Goal: Task Accomplishment & Management: Use online tool/utility

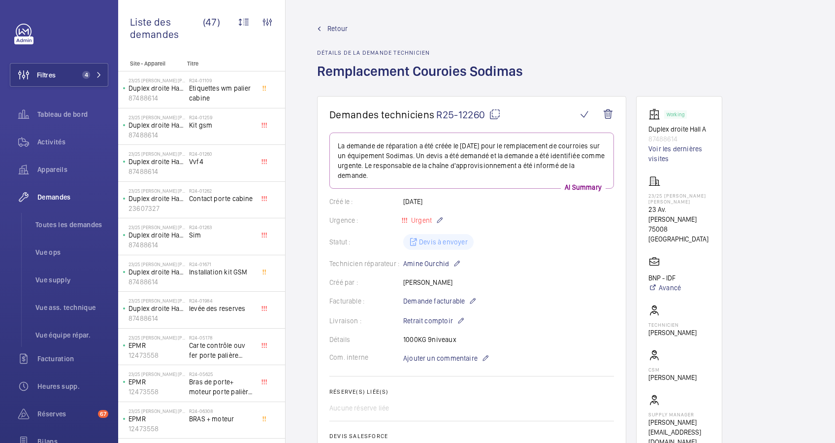
scroll to position [113, 0]
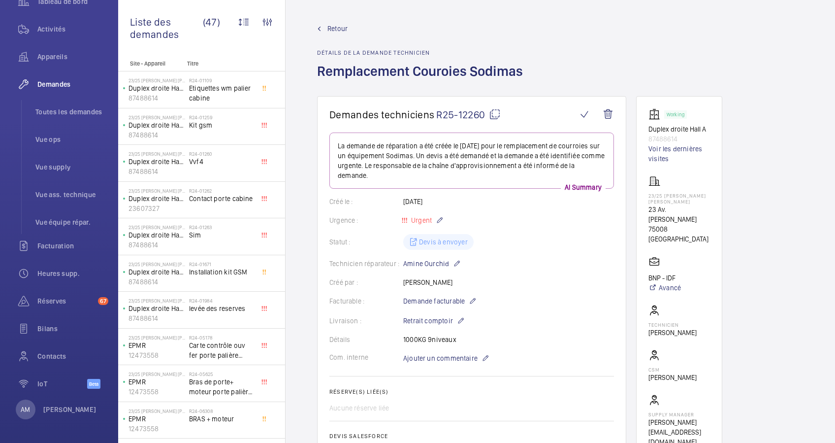
click at [488, 23] on wm-front-admin-header "Retour Détails de la demande technicien Remplacement Couroies Sodimas" at bounding box center [561, 48] width 550 height 96
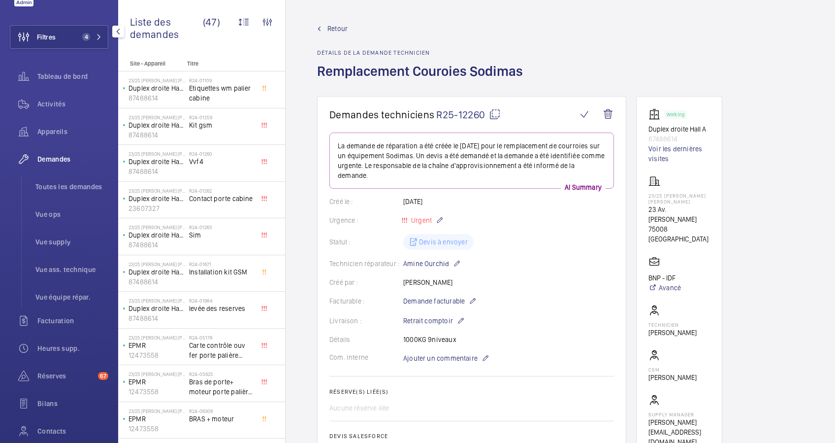
scroll to position [0, 0]
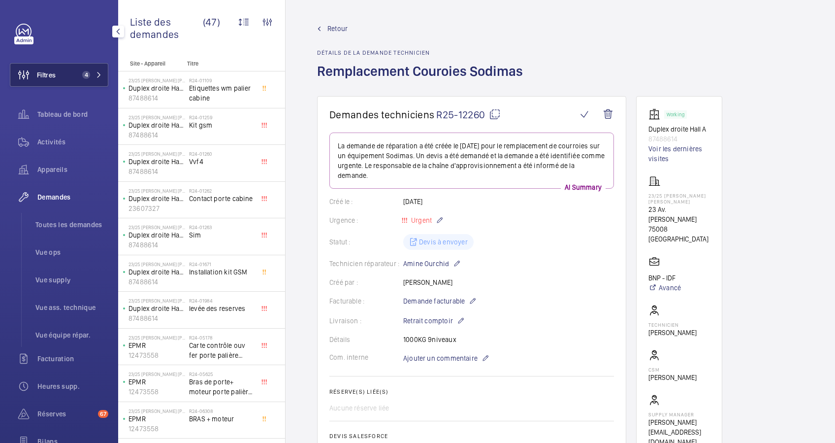
click at [74, 68] on button "Filtres 4" at bounding box center [59, 75] width 99 height 24
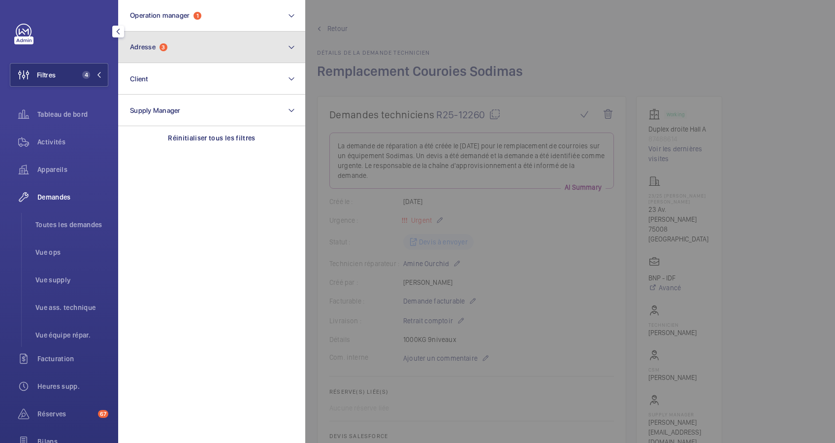
click at [153, 45] on span "Adresse" at bounding box center [143, 47] width 26 height 8
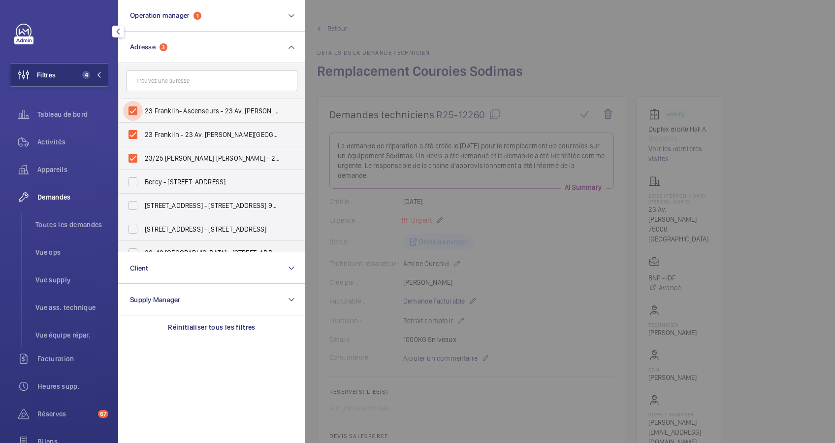
click at [130, 107] on input "23 Franklin- Ascenseurs - 23 Av. Franklin Delano Roosevelt, PARIS 75008" at bounding box center [133, 111] width 20 height 20
checkbox input "false"
click at [135, 130] on input "23 Franklin - 23 Av. Franklin Delano Roosevelt, PARIS 75008" at bounding box center [133, 135] width 20 height 20
checkbox input "false"
click at [137, 153] on input "23/25 FRANKLIN D. ROOSEVELT - 23 Av. Franklin Delano Roosevelt, PARIS 75008" at bounding box center [133, 158] width 20 height 20
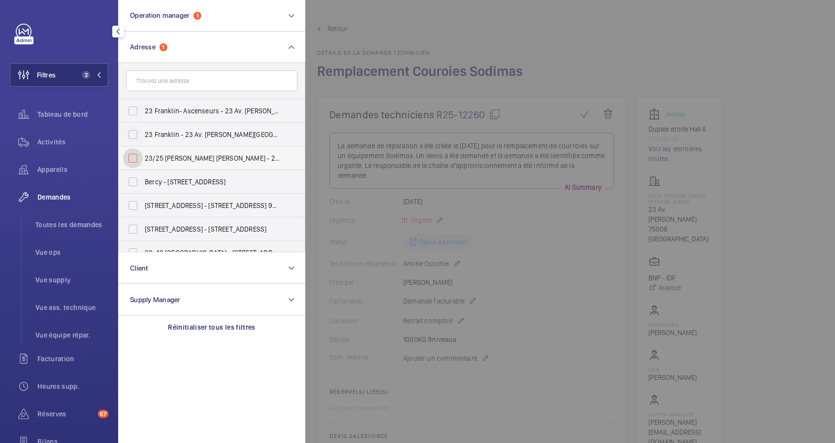
checkbox input "false"
click at [155, 79] on input "text" at bounding box center [211, 80] width 171 height 21
paste input "118 Bd Haussmann"
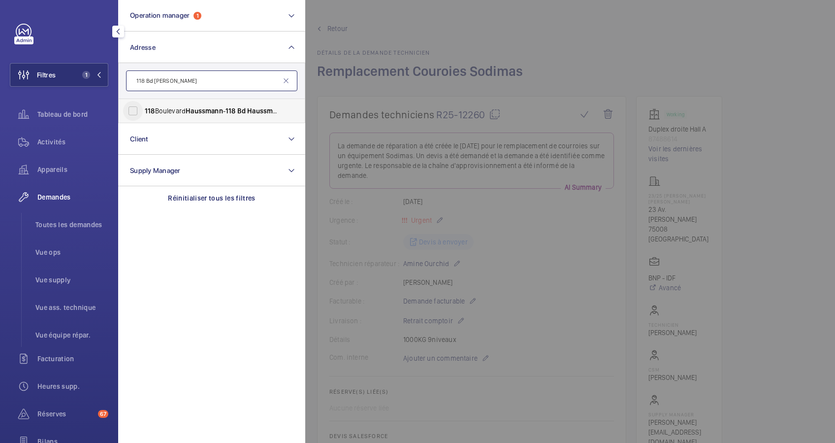
type input "118 Bd Haussmann"
click at [128, 106] on input "118 Boulevard Haussmann - 118 Bd Haussmann , 75008 PARIS, PARIS 75008" at bounding box center [133, 111] width 20 height 20
checkbox input "true"
click at [51, 145] on span "Activités" at bounding box center [72, 142] width 71 height 10
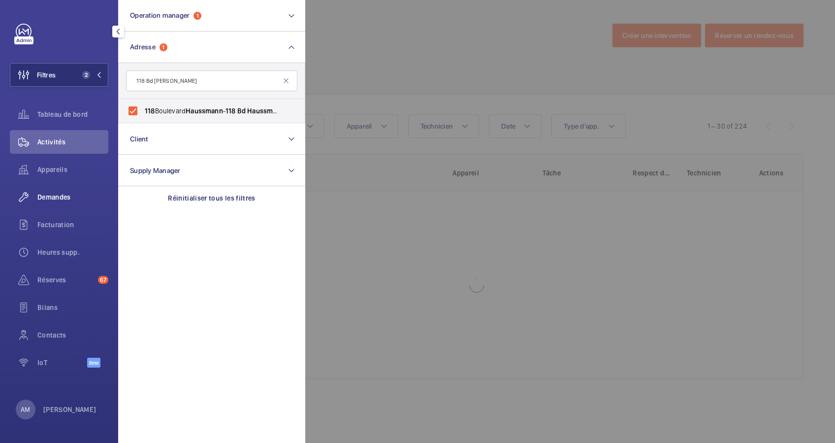
click at [55, 193] on span "Demandes" at bounding box center [72, 197] width 71 height 10
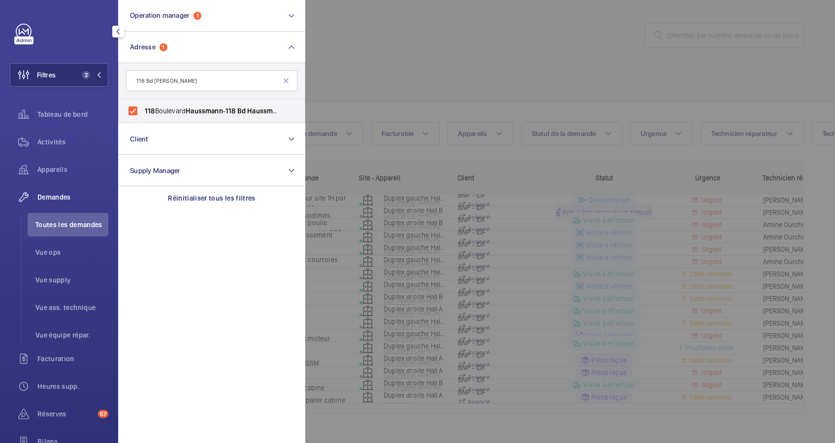
click at [372, 57] on div at bounding box center [722, 221] width 835 height 443
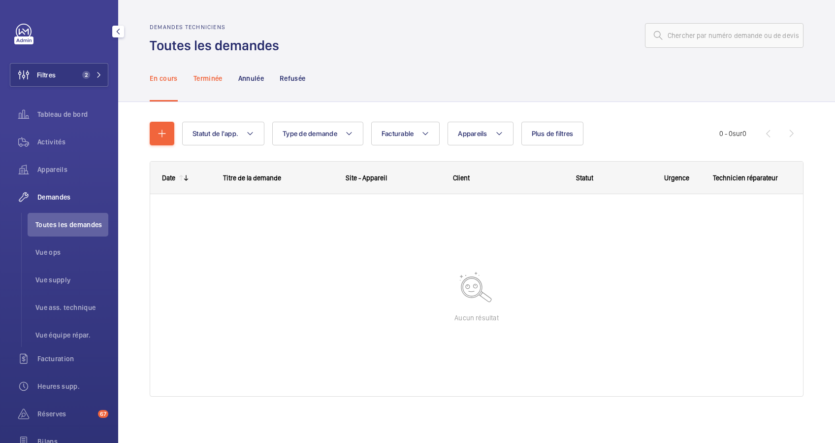
click at [201, 77] on p "Terminée" at bounding box center [208, 78] width 29 height 10
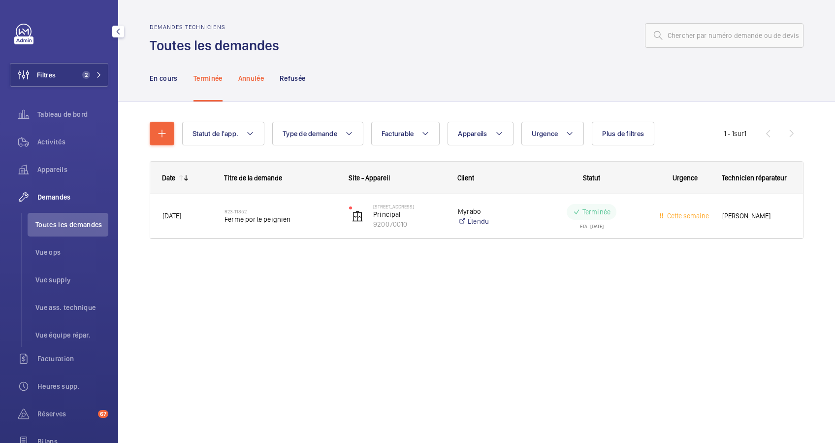
click at [250, 78] on p "Annulée" at bounding box center [251, 78] width 26 height 10
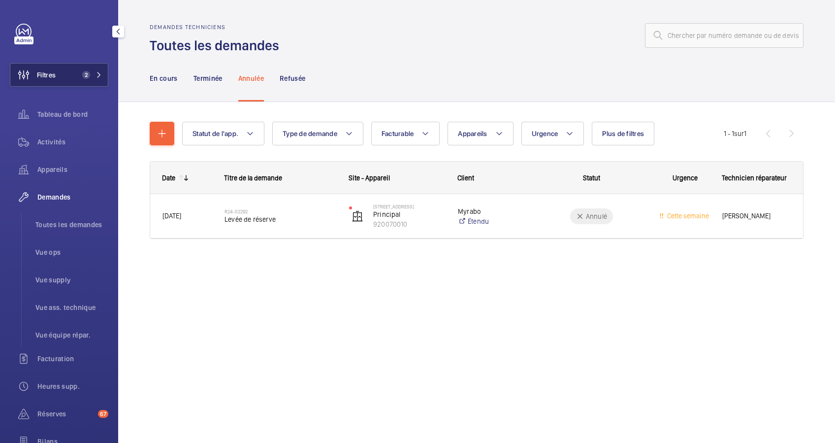
click at [86, 67] on button "Filtres 2" at bounding box center [59, 75] width 99 height 24
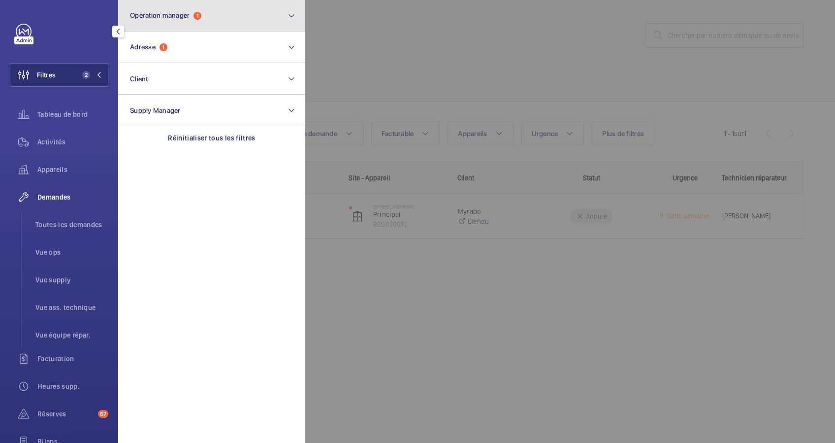
click at [179, 28] on button "Operation manager 1" at bounding box center [211, 16] width 187 height 32
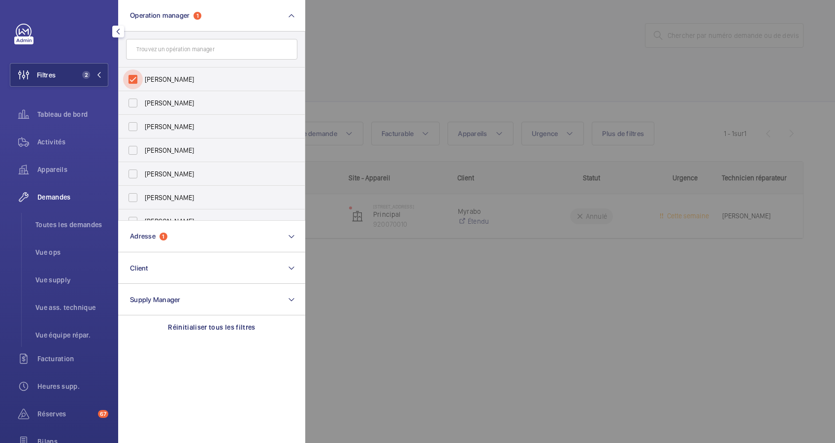
drag, startPoint x: 128, startPoint y: 77, endPoint x: 249, endPoint y: 55, distance: 122.6
click at [137, 76] on input "[PERSON_NAME]" at bounding box center [133, 79] width 20 height 20
checkbox input "false"
click at [352, 55] on div at bounding box center [722, 221] width 835 height 443
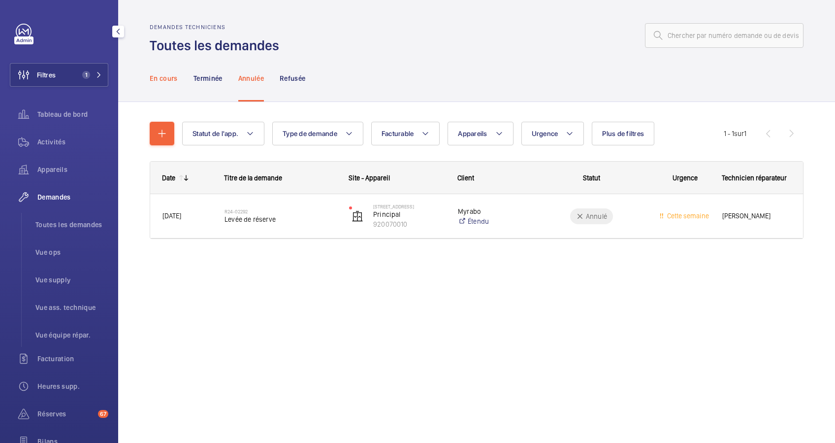
click at [167, 84] on div "En cours" at bounding box center [164, 78] width 28 height 47
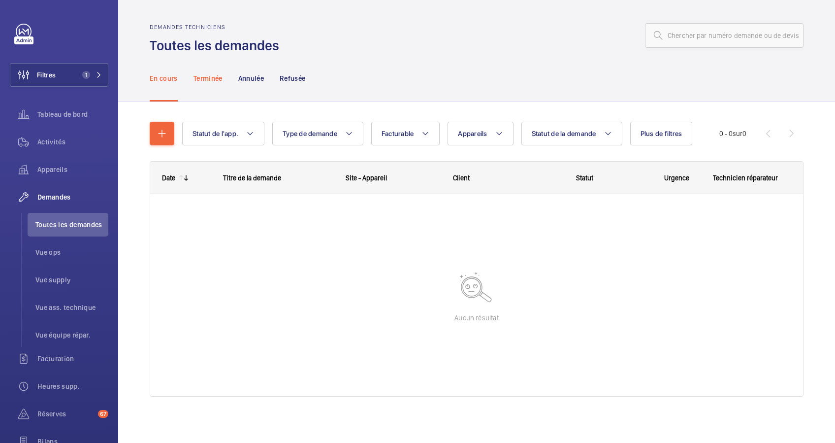
click at [211, 77] on p "Terminée" at bounding box center [208, 78] width 29 height 10
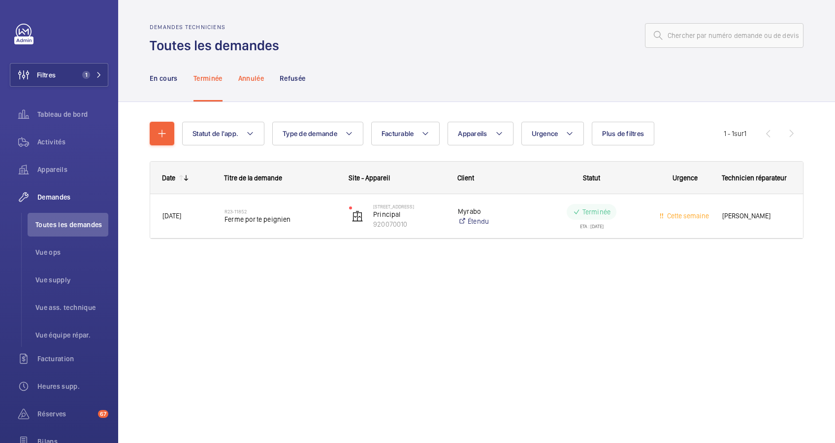
click at [245, 75] on p "Annulée" at bounding box center [251, 78] width 26 height 10
click at [291, 77] on p "Refusée" at bounding box center [293, 78] width 26 height 10
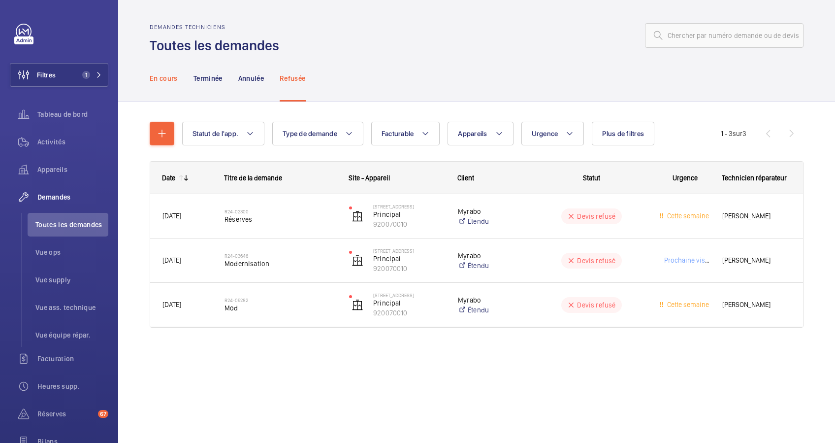
click at [173, 77] on p "En cours" at bounding box center [164, 78] width 28 height 10
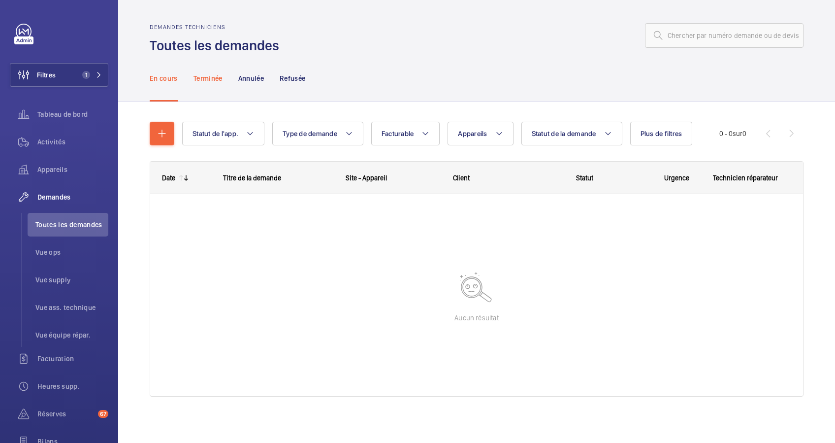
click at [204, 72] on div "Terminée" at bounding box center [208, 78] width 29 height 47
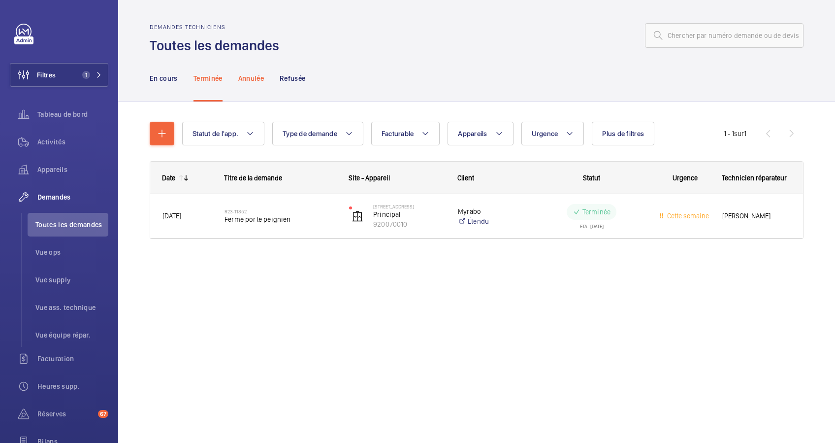
click at [253, 79] on p "Annulée" at bounding box center [251, 78] width 26 height 10
click at [297, 82] on p "Refusée" at bounding box center [293, 78] width 26 height 10
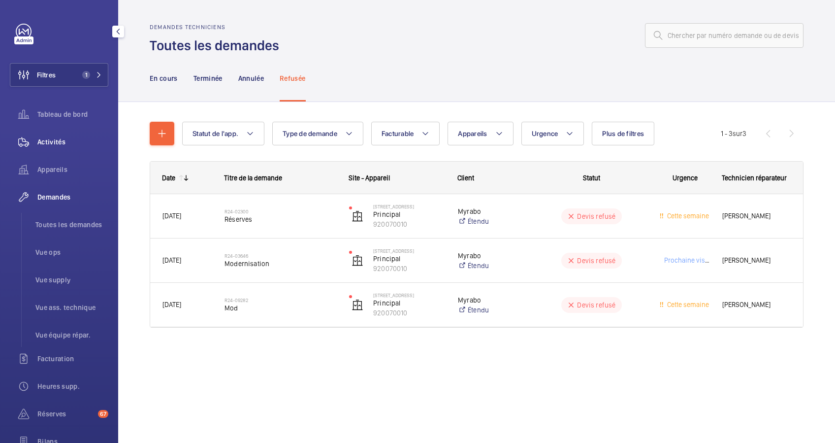
click at [55, 146] on span "Activités" at bounding box center [72, 142] width 71 height 10
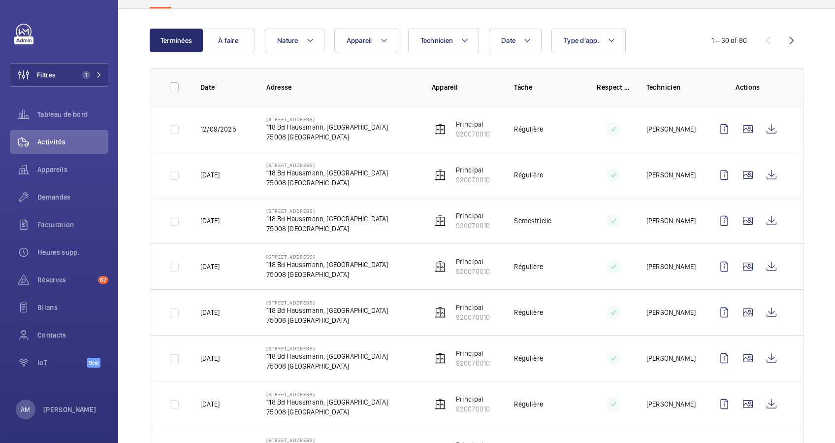
scroll to position [66, 0]
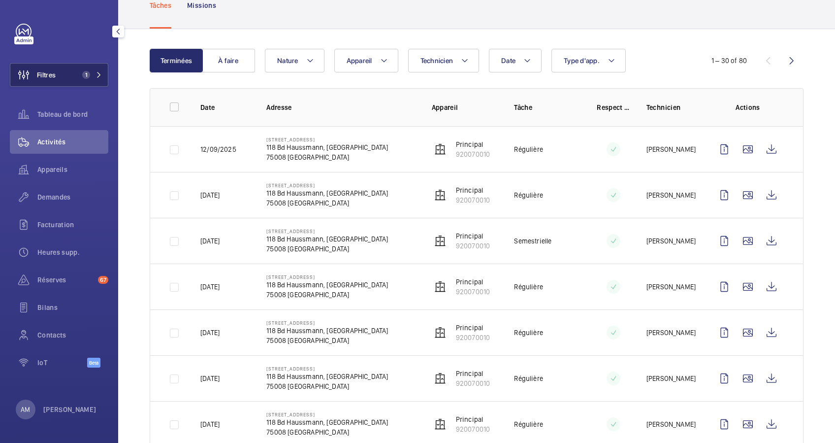
click at [75, 74] on button "Filtres 1" at bounding box center [59, 75] width 99 height 24
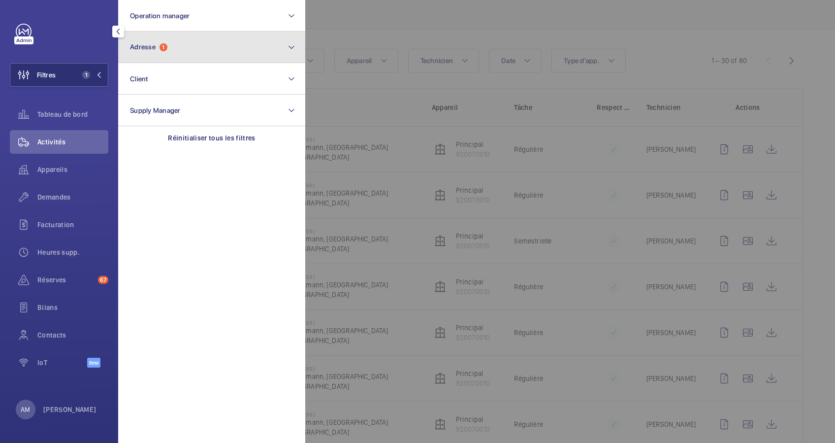
click at [167, 50] on span "Adresse 1" at bounding box center [148, 47] width 37 height 8
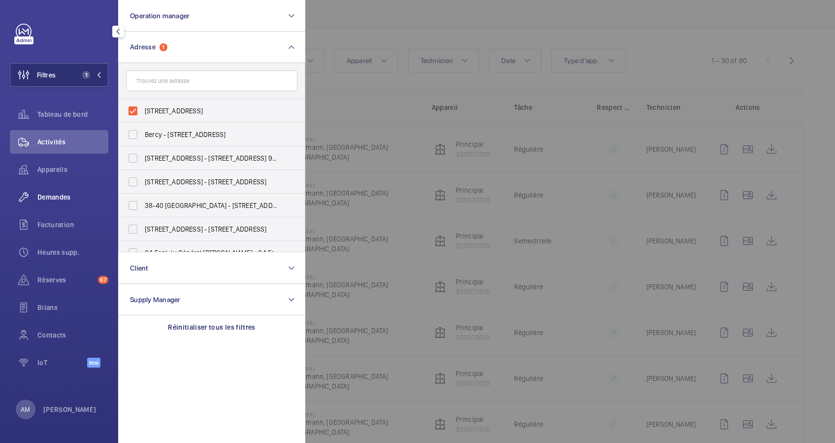
click at [51, 194] on span "Demandes" at bounding box center [72, 197] width 71 height 10
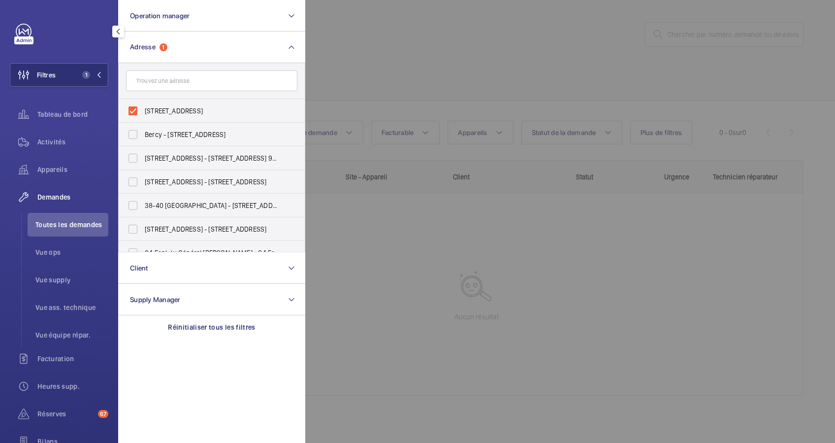
scroll to position [1, 0]
click at [411, 46] on div at bounding box center [722, 221] width 835 height 443
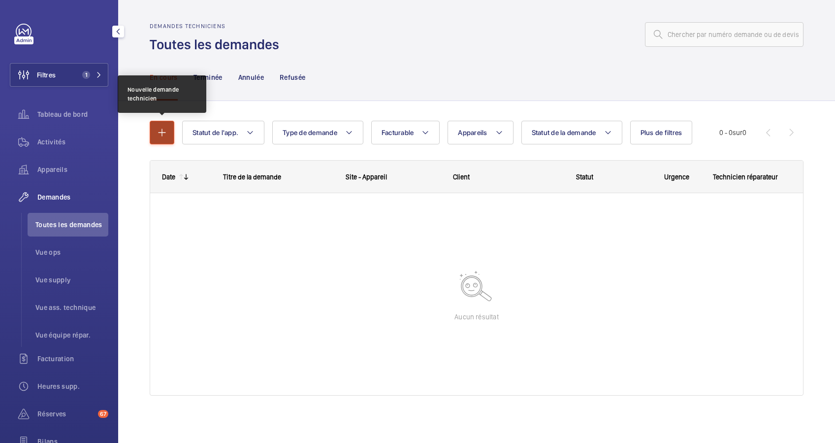
click at [164, 130] on mat-icon "button" at bounding box center [162, 133] width 12 height 12
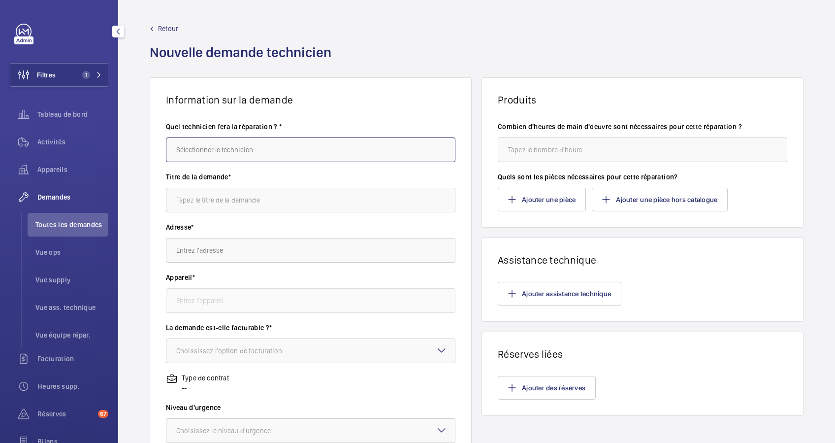
click at [257, 150] on input "text" at bounding box center [311, 149] width 290 height 25
click at [228, 178] on mat-option "Amine Ourchid" at bounding box center [308, 179] width 284 height 24
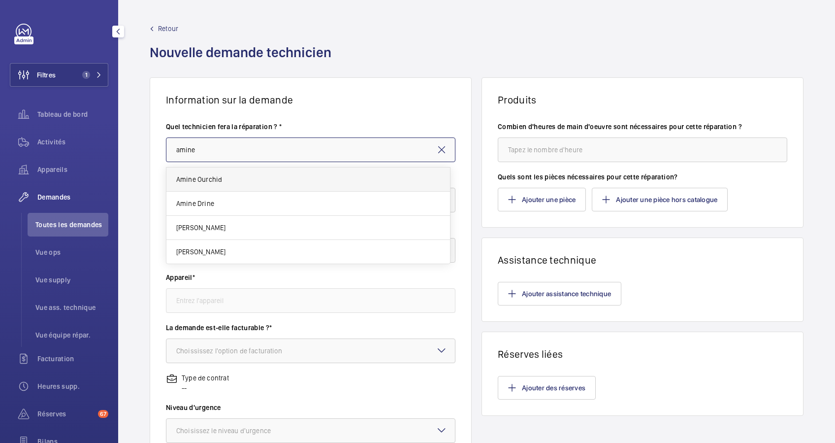
type input "Amine Ourchid"
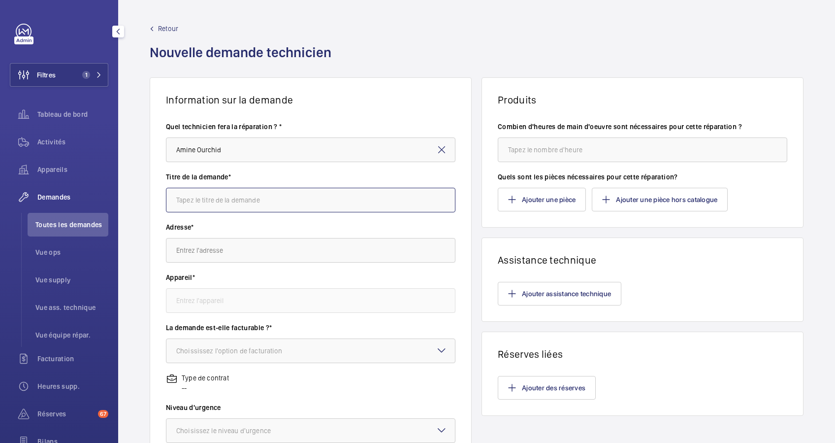
click at [221, 203] on input "text" at bounding box center [311, 200] width 290 height 25
type input "Coffre"
click at [193, 245] on input "text" at bounding box center [311, 250] width 290 height 25
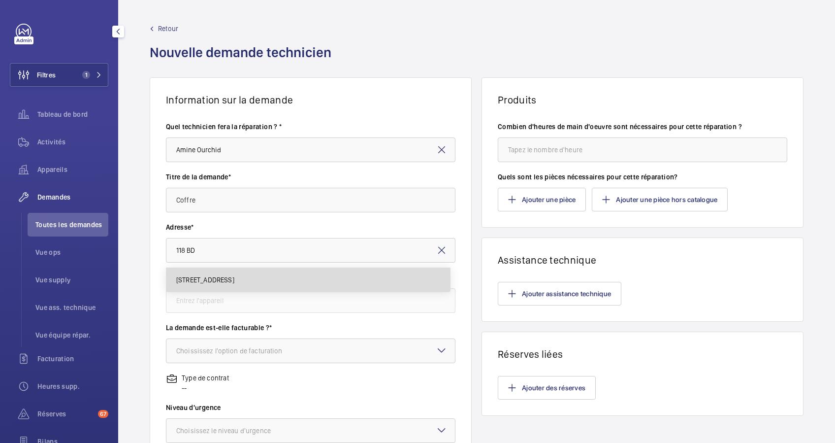
click at [234, 280] on span "118 Boulevard Haussmann 118 Bd Haussmann, 75008 PARIS, 75008 PARIS" at bounding box center [205, 280] width 58 height 10
type input "118 Boulevard Haussmann 118 Bd Haussmann, 75008 PARIS, 75008 PARIS"
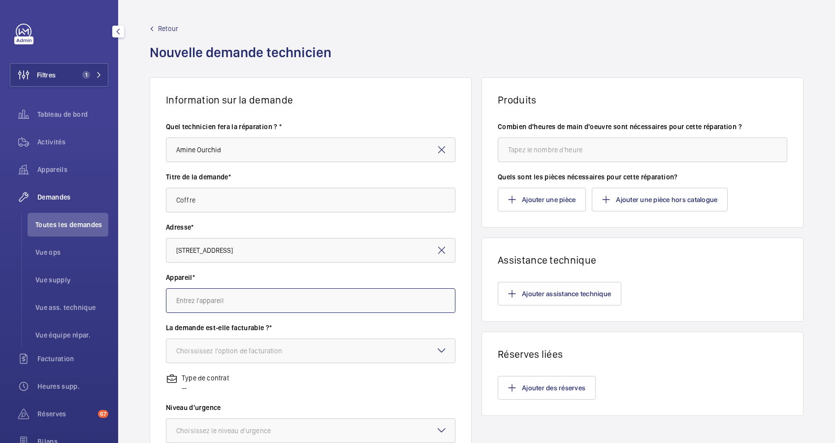
click at [253, 293] on input "text" at bounding box center [311, 300] width 290 height 25
click at [232, 330] on span "920070010 - Principal" at bounding box center [209, 330] width 67 height 10
type input "920070010 - Principal"
click at [245, 344] on div at bounding box center [310, 351] width 289 height 24
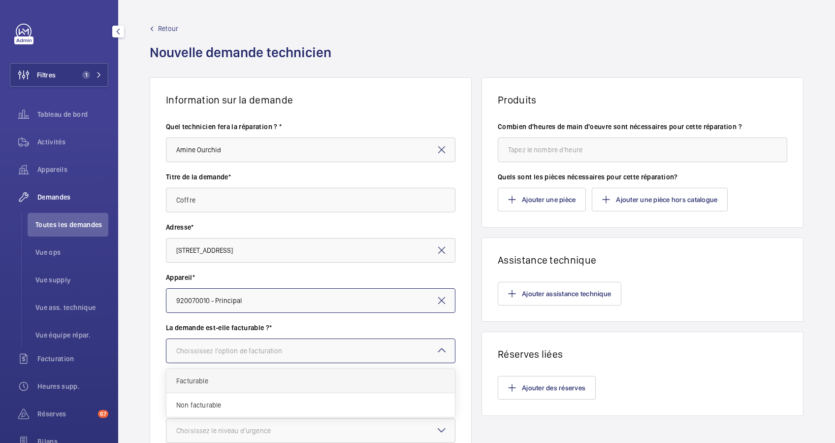
click at [224, 373] on div "Facturable" at bounding box center [310, 381] width 289 height 24
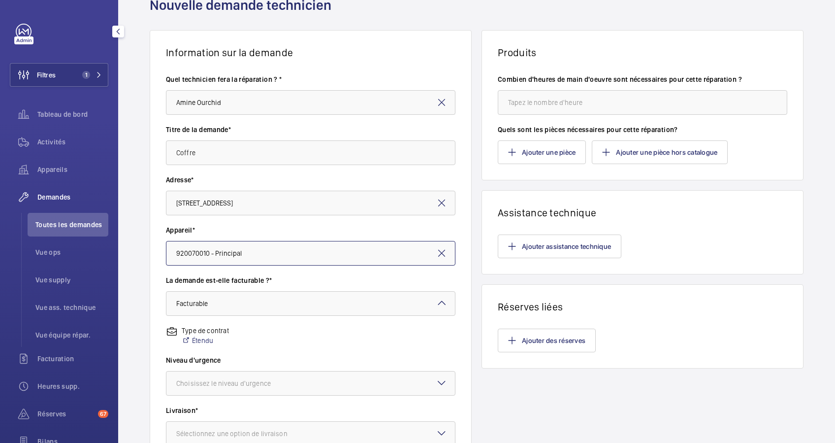
scroll to position [66, 0]
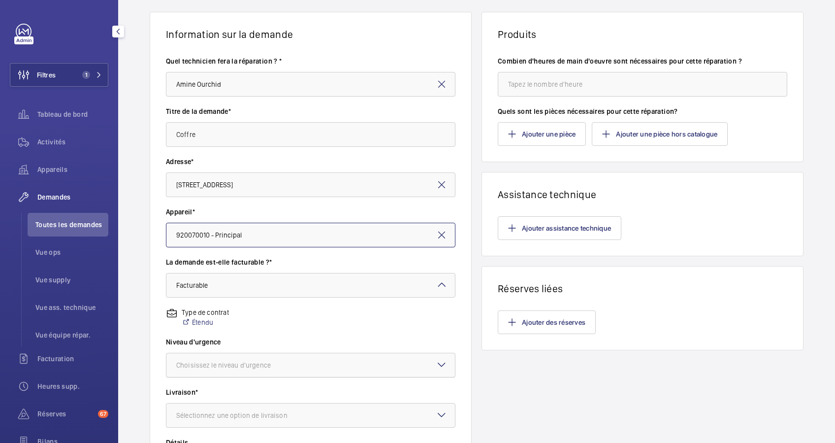
click at [296, 358] on div at bounding box center [310, 365] width 289 height 24
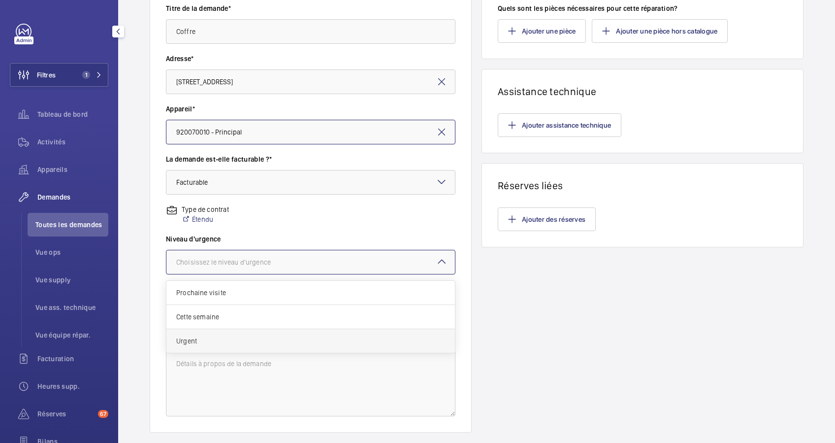
scroll to position [197, 0]
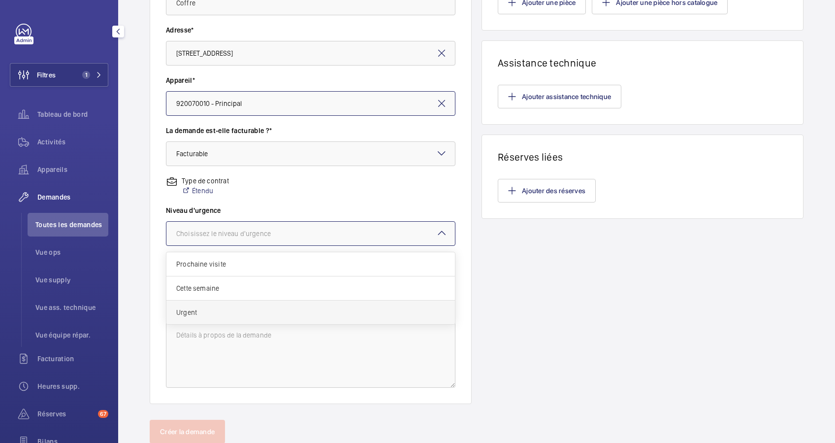
click at [227, 303] on div "Urgent" at bounding box center [310, 312] width 289 height 24
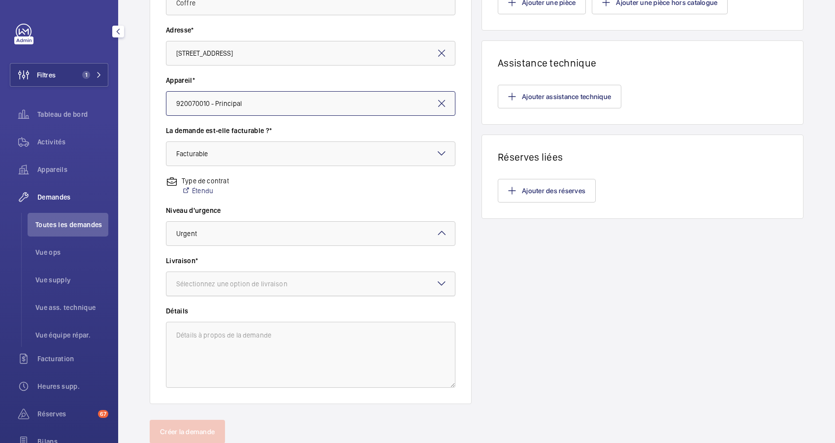
click at [305, 281] on div "Sélectionnez une option de livraison" at bounding box center [244, 284] width 136 height 10
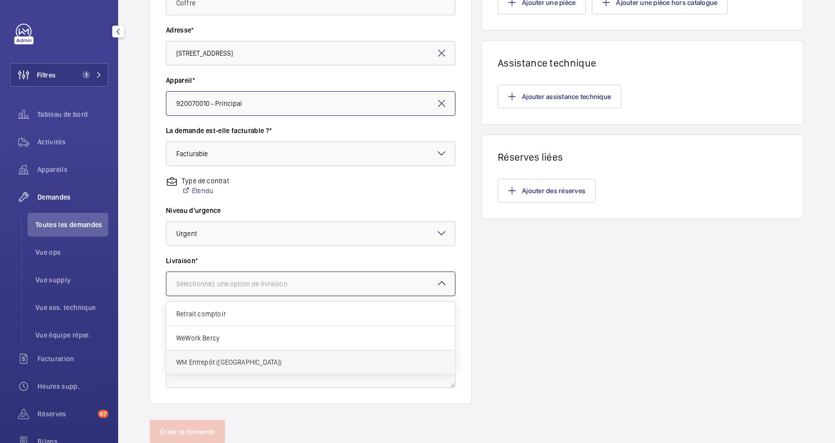
click at [236, 360] on span "WM Entrepôt ([GEOGRAPHIC_DATA])" at bounding box center [310, 362] width 269 height 10
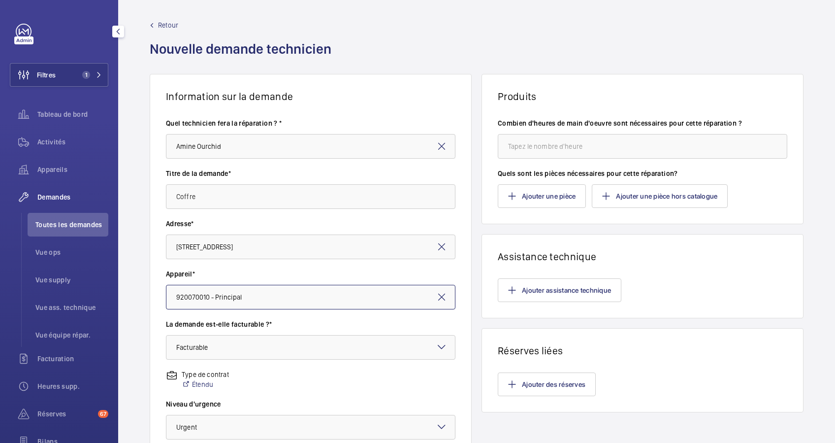
scroll to position [0, 0]
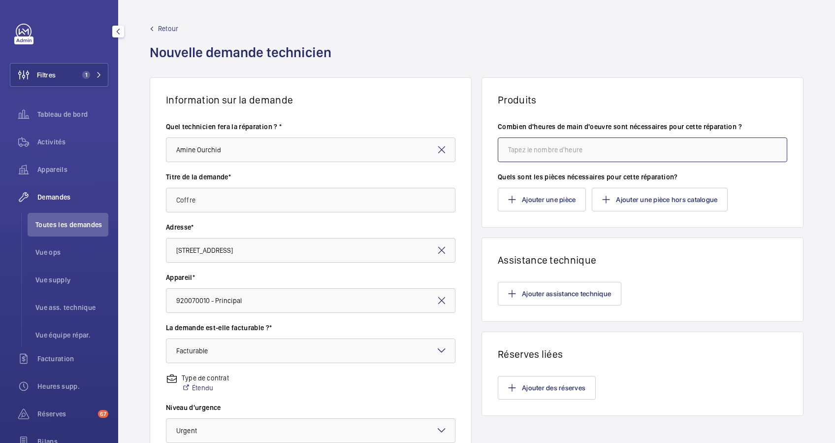
click at [535, 153] on input "number" at bounding box center [643, 149] width 290 height 25
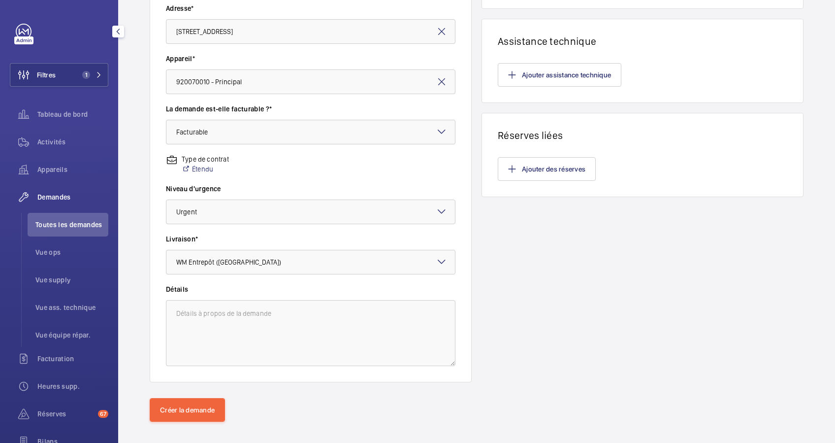
scroll to position [229, 0]
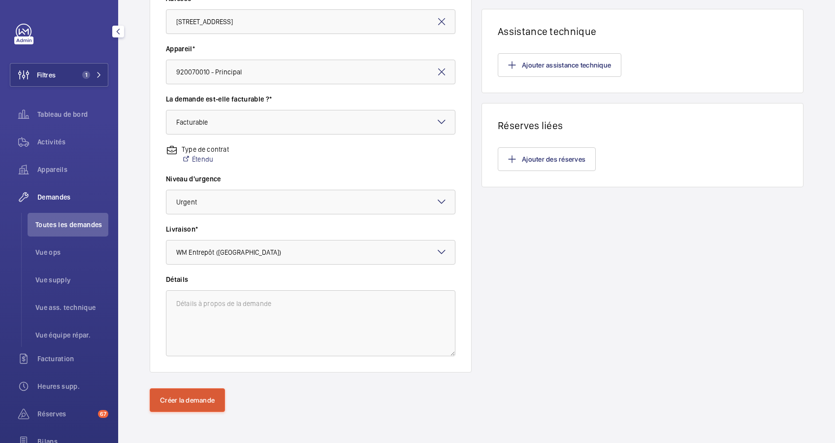
type input "1"
click at [193, 398] on button "Créer la demande" at bounding box center [187, 400] width 75 height 24
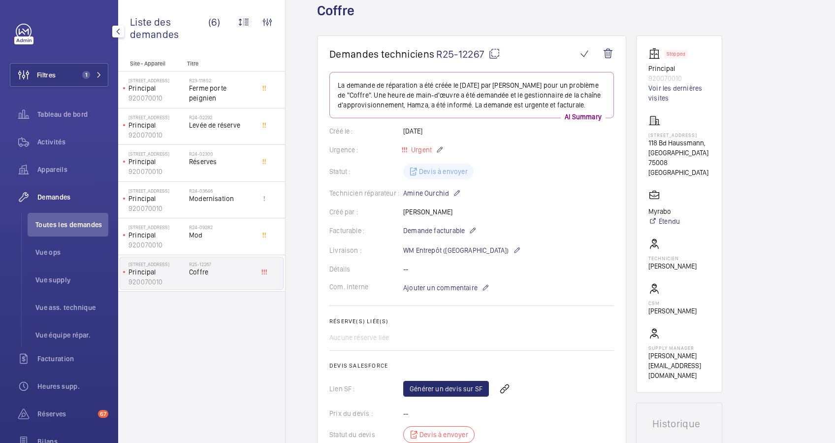
scroll to position [131, 0]
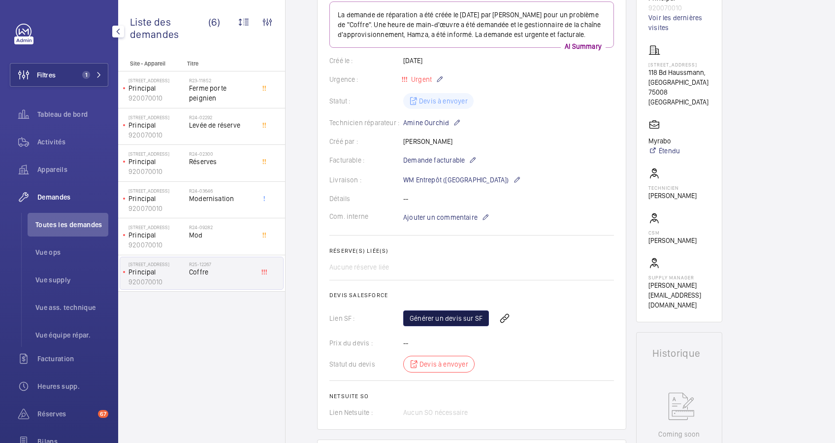
click at [459, 325] on link "Générer un devis sur SF" at bounding box center [446, 318] width 86 height 16
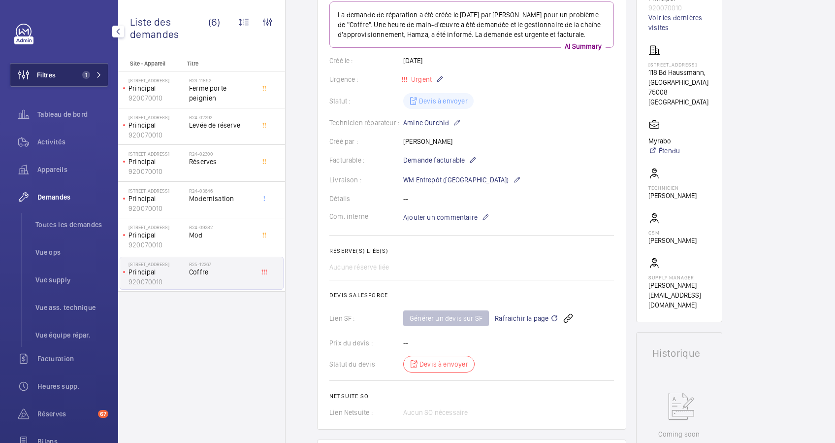
click at [62, 71] on button "Filtres 1" at bounding box center [59, 75] width 99 height 24
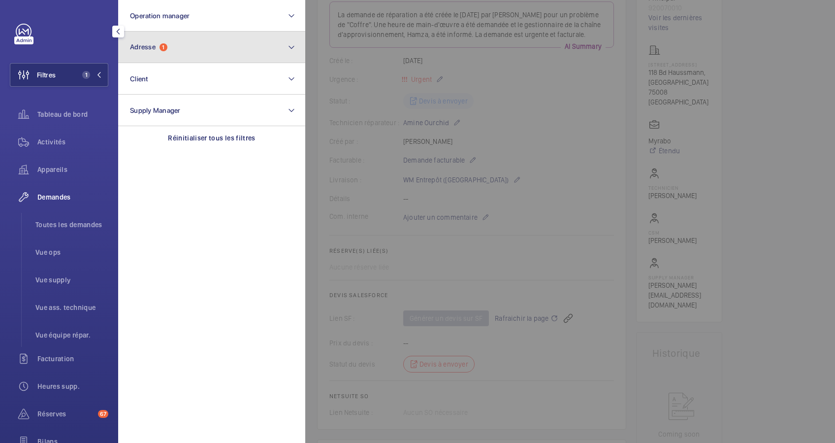
click at [174, 38] on button "Adresse 1" at bounding box center [211, 48] width 187 height 32
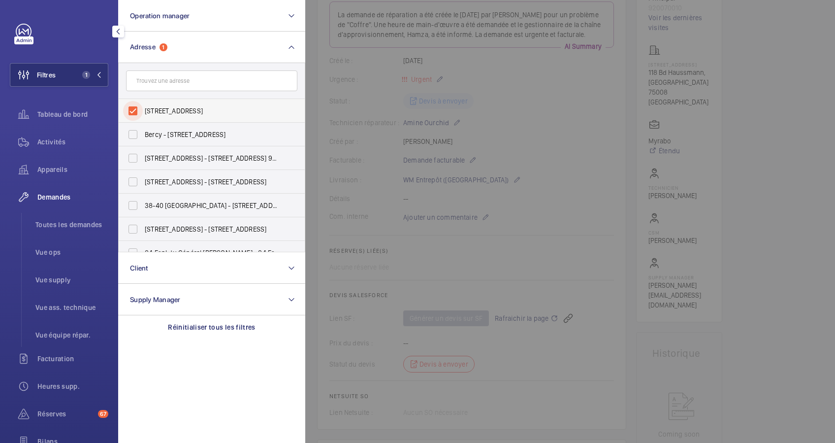
click at [137, 106] on input "118 Boulevard Haussmann - 118 Bd Haussmann, 75008 PARIS, PARIS 75008" at bounding box center [133, 111] width 20 height 20
checkbox input "false"
click at [172, 81] on input "text" at bounding box center [211, 80] width 171 height 21
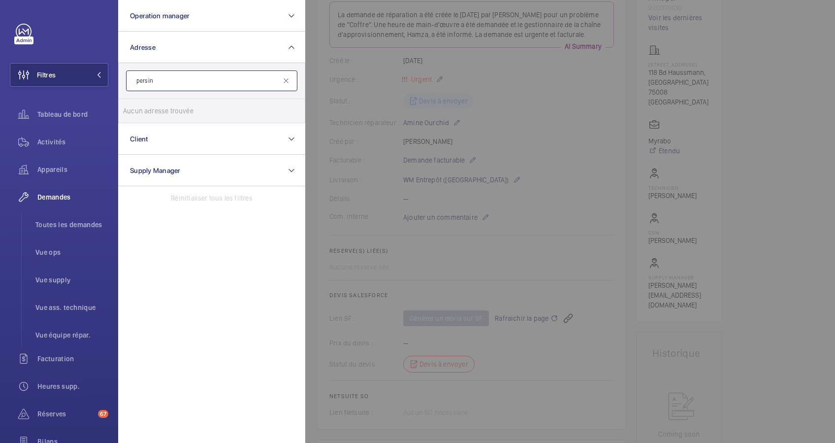
type input "persin"
click at [291, 79] on input "persin" at bounding box center [211, 80] width 171 height 21
click at [284, 80] on mat-icon at bounding box center [286, 81] width 8 height 8
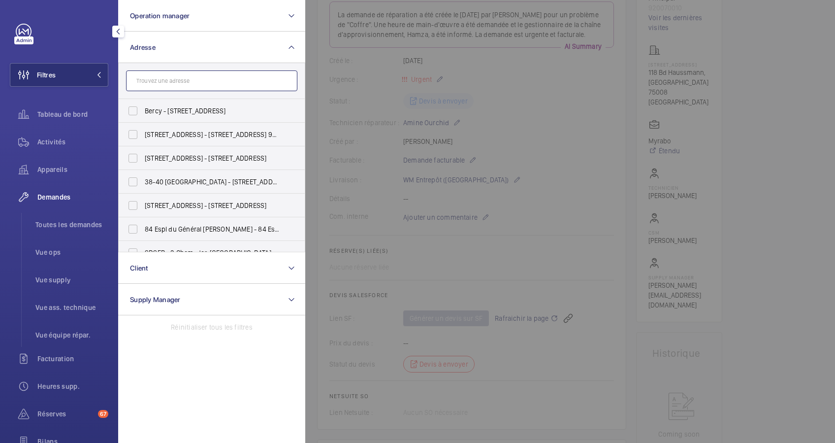
paste input "Pershing Halll"
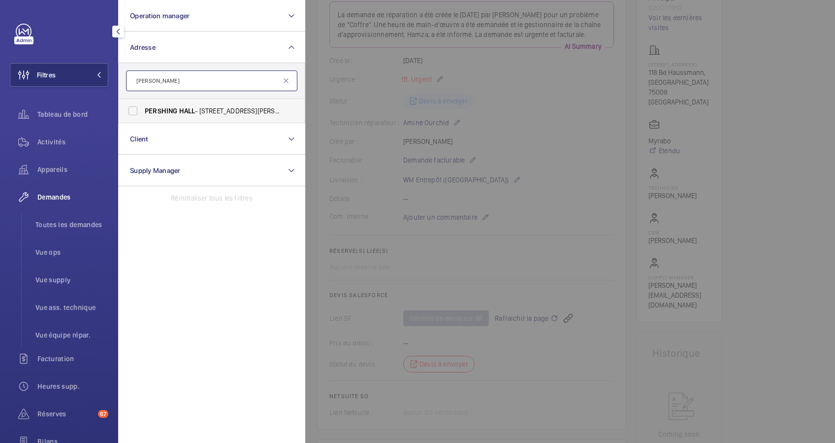
type input "Pershing Hall"
click at [180, 107] on span "HALL" at bounding box center [187, 111] width 16 height 8
click at [143, 107] on input "PERSHING HALL - 49 Rue Pierre Charron, 75008 PARIS, PARIS 75008" at bounding box center [133, 111] width 20 height 20
checkbox input "true"
click at [47, 171] on span "Appareils" at bounding box center [72, 170] width 71 height 10
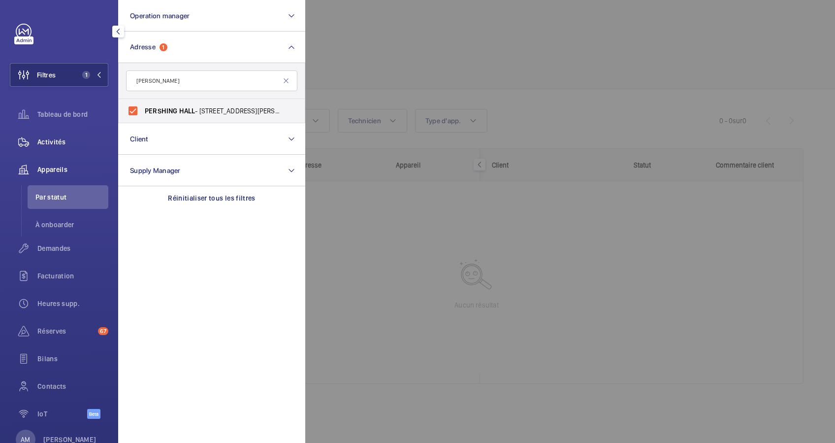
click at [53, 140] on span "Activités" at bounding box center [72, 142] width 71 height 10
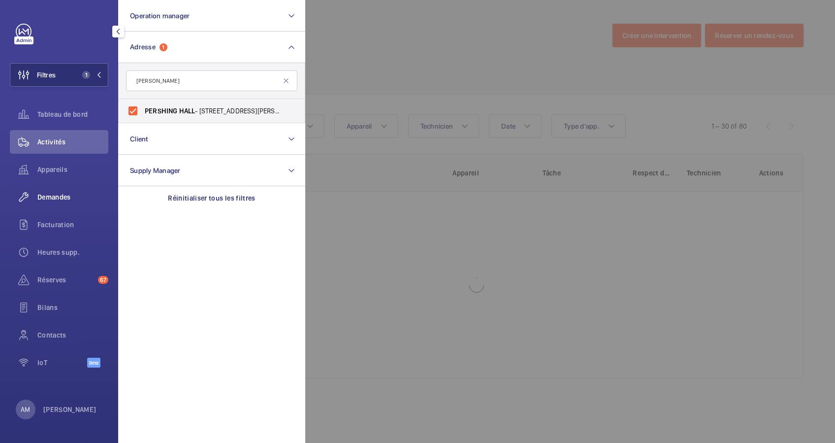
click at [57, 191] on div "Demandes" at bounding box center [59, 197] width 99 height 24
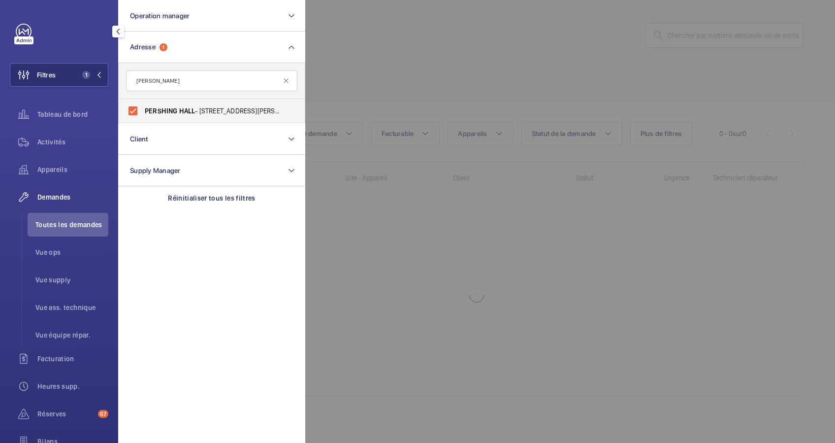
click at [483, 89] on div at bounding box center [722, 221] width 835 height 443
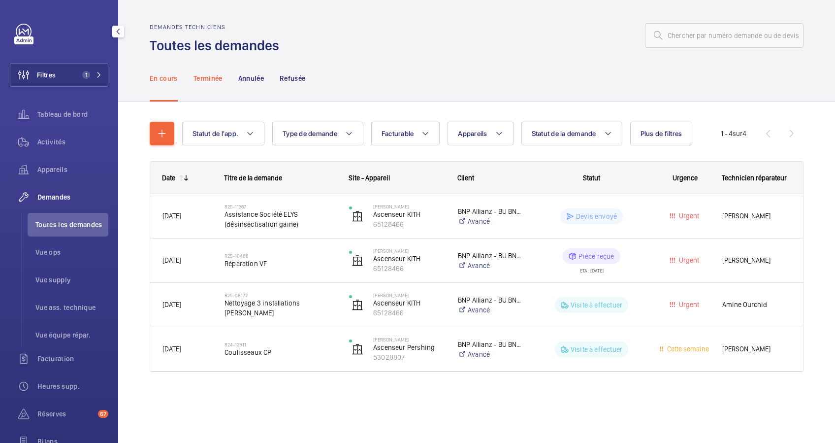
click at [209, 73] on p "Terminée" at bounding box center [208, 78] width 29 height 10
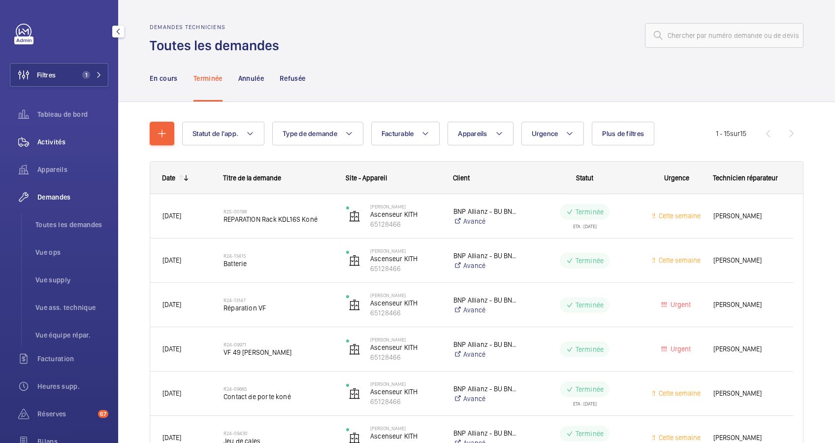
click at [50, 142] on span "Activités" at bounding box center [72, 142] width 71 height 10
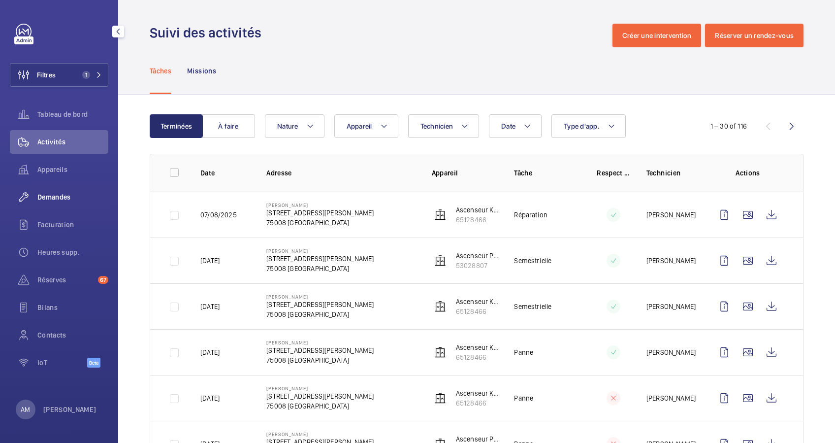
click at [52, 194] on span "Demandes" at bounding box center [72, 197] width 71 height 10
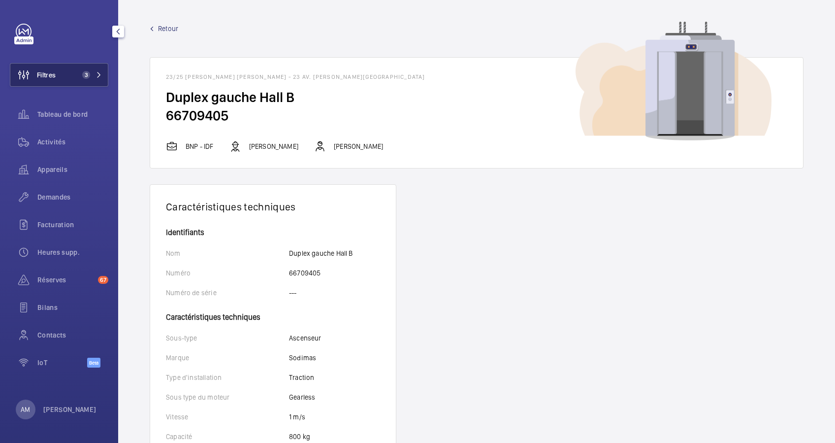
click at [78, 65] on button "Filtres 3" at bounding box center [59, 75] width 99 height 24
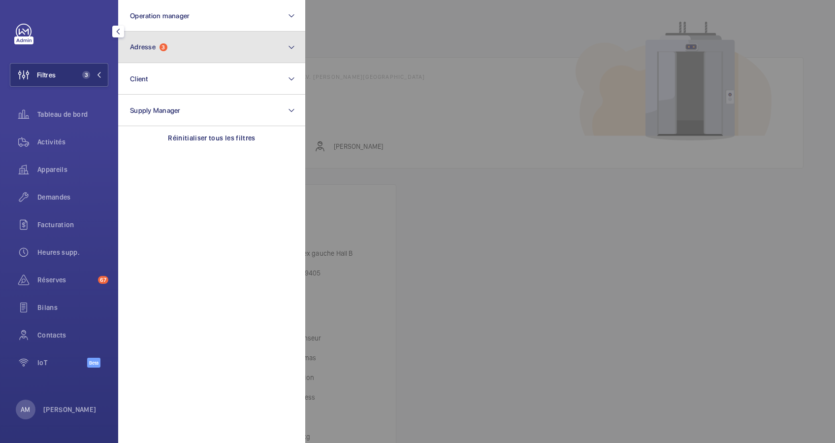
click at [191, 45] on button "Adresse 3" at bounding box center [211, 48] width 187 height 32
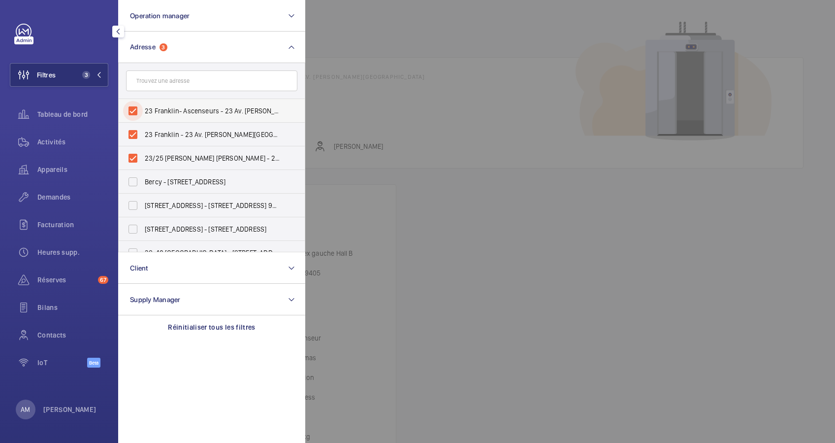
click at [130, 109] on input "23 Franklin- Ascenseurs - 23 Av. Franklin Delano Roosevelt, PARIS 75008" at bounding box center [133, 111] width 20 height 20
checkbox input "false"
click at [131, 134] on input "23 Franklin - 23 Av. Franklin Delano Roosevelt, PARIS 75008" at bounding box center [133, 135] width 20 height 20
checkbox input "false"
click at [134, 155] on input "23/25 FRANKLIN D. ROOSEVELT - 23 Av. Franklin Delano Roosevelt, PARIS 75008" at bounding box center [133, 158] width 20 height 20
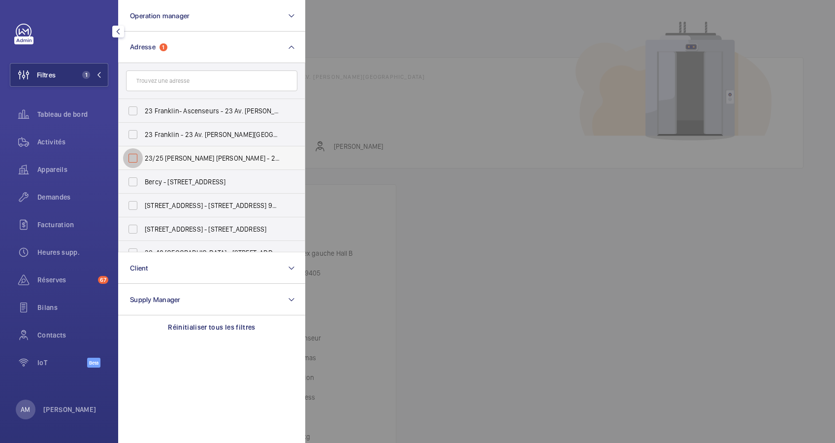
checkbox input "false"
click at [98, 66] on button "Filtres" at bounding box center [59, 75] width 99 height 24
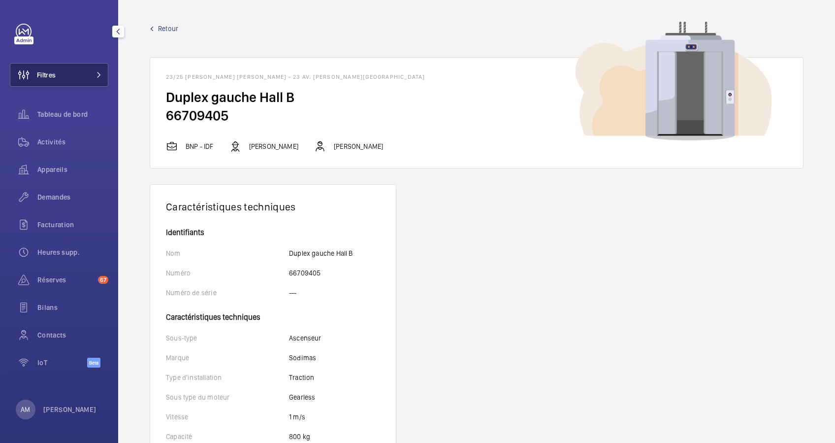
click at [79, 73] on button "Filtres" at bounding box center [59, 75] width 99 height 24
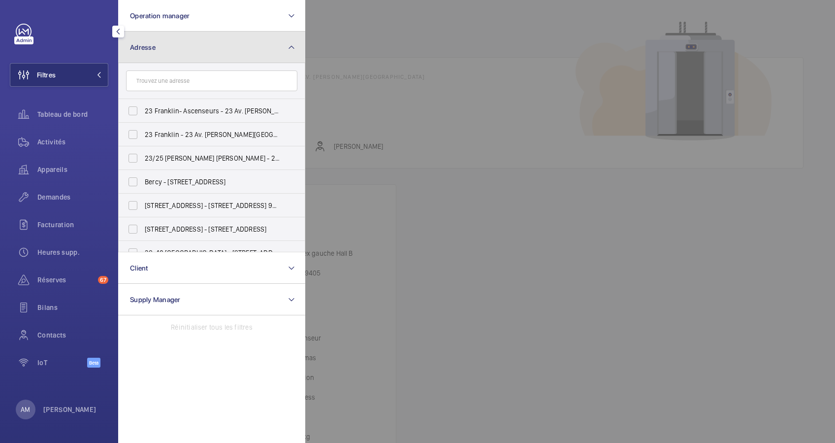
click at [211, 39] on button "Adresse" at bounding box center [211, 48] width 187 height 32
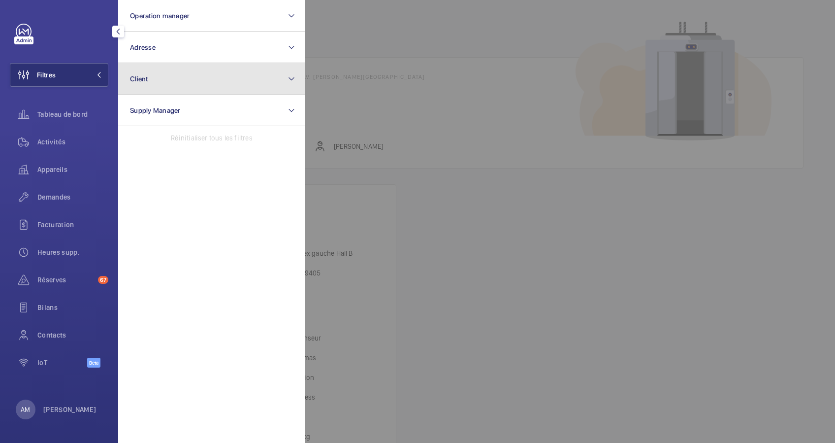
click at [196, 80] on button "Client" at bounding box center [211, 79] width 187 height 32
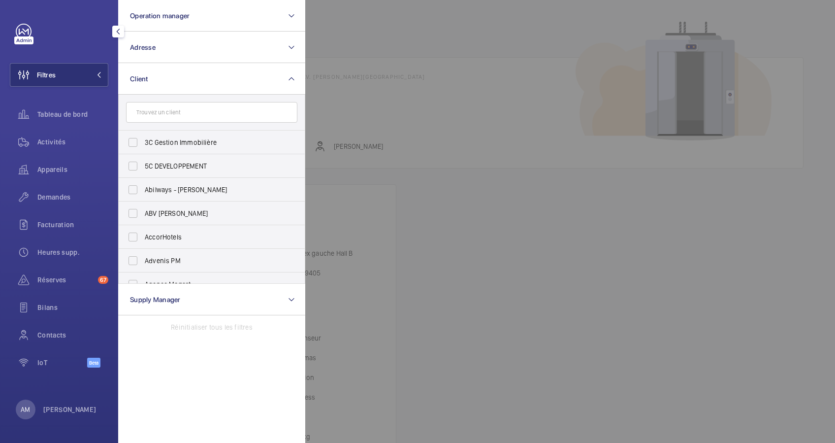
click at [181, 113] on input "text" at bounding box center [211, 112] width 171 height 21
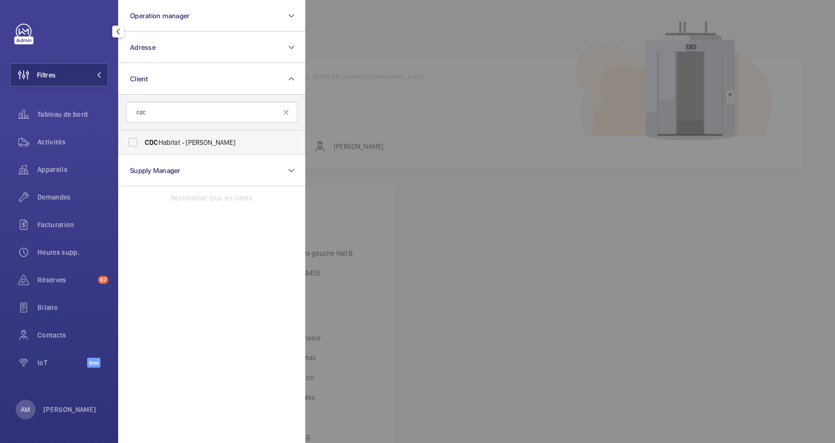
type input "cdc"
click at [122, 136] on label "CDC Habitat - Emmanuel Thomas" at bounding box center [204, 143] width 171 height 24
click at [123, 136] on input "CDC Habitat - Emmanuel Thomas" at bounding box center [133, 143] width 20 height 20
checkbox input "true"
click at [53, 146] on span "Activités" at bounding box center [72, 142] width 71 height 10
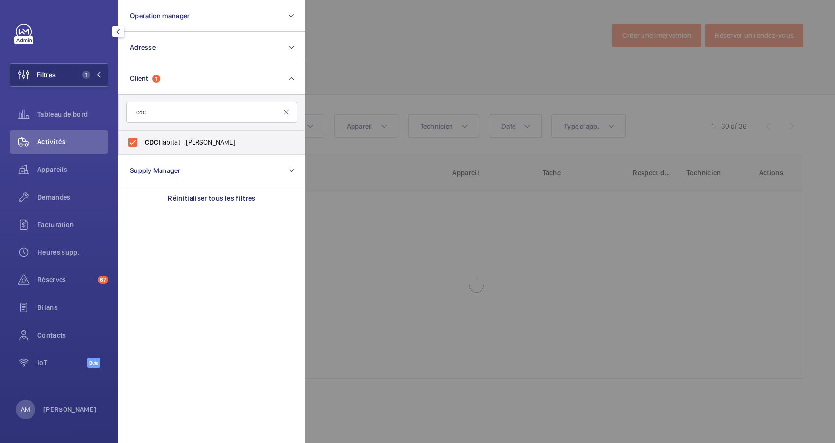
click at [374, 65] on div at bounding box center [722, 221] width 835 height 443
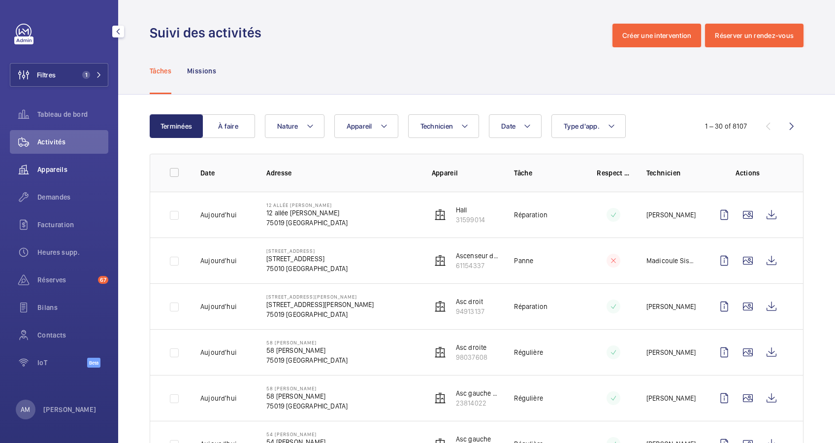
click at [51, 166] on span "Appareils" at bounding box center [72, 170] width 71 height 10
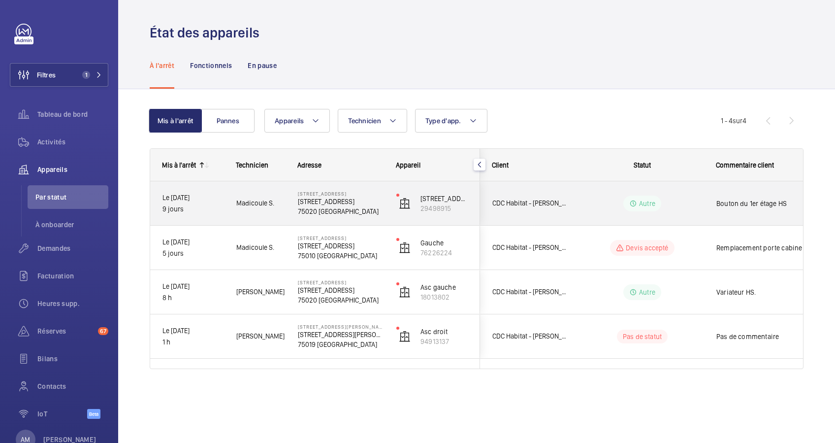
click at [374, 203] on p "[STREET_ADDRESS]" at bounding box center [341, 202] width 86 height 10
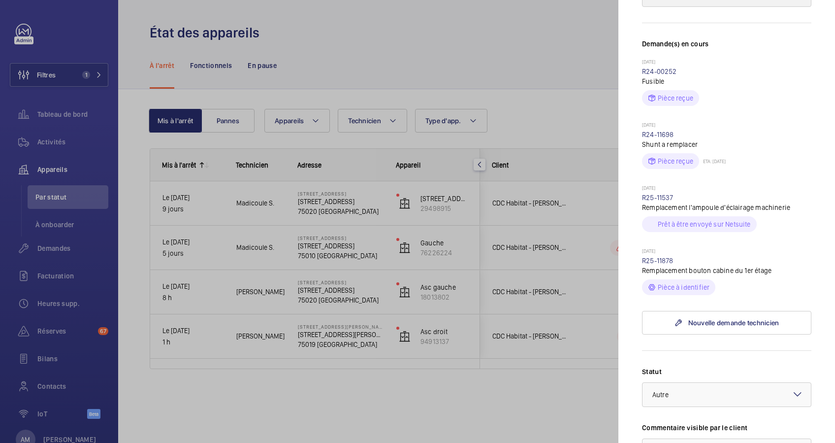
scroll to position [263, 0]
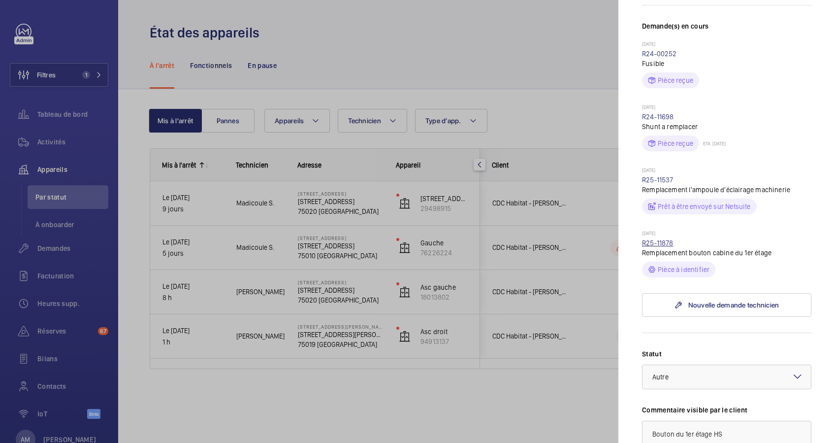
click at [670, 241] on link "R25-11878" at bounding box center [658, 243] width 32 height 8
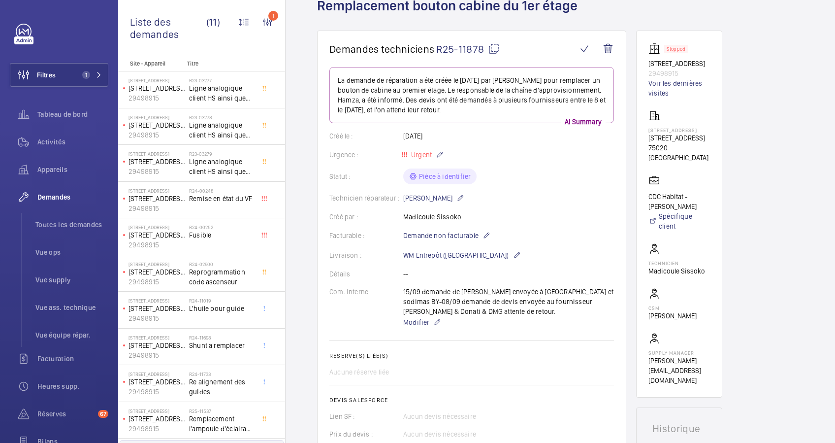
scroll to position [394, 0]
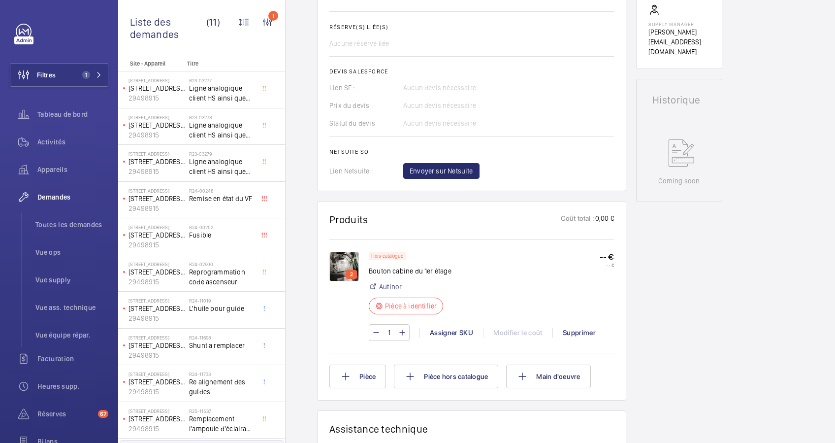
click at [323, 253] on wm-front-card "Produits Coût total : 0,00 € 2 Hors catalogue Bouton cabine du 1er étage Autino…" at bounding box center [471, 300] width 309 height 199
click at [339, 262] on img at bounding box center [345, 267] width 30 height 30
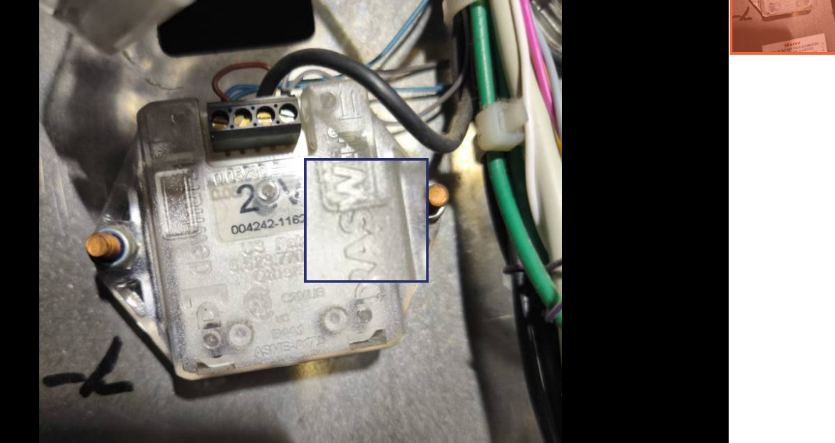
click at [367, 221] on img at bounding box center [340, 243] width 207 height 276
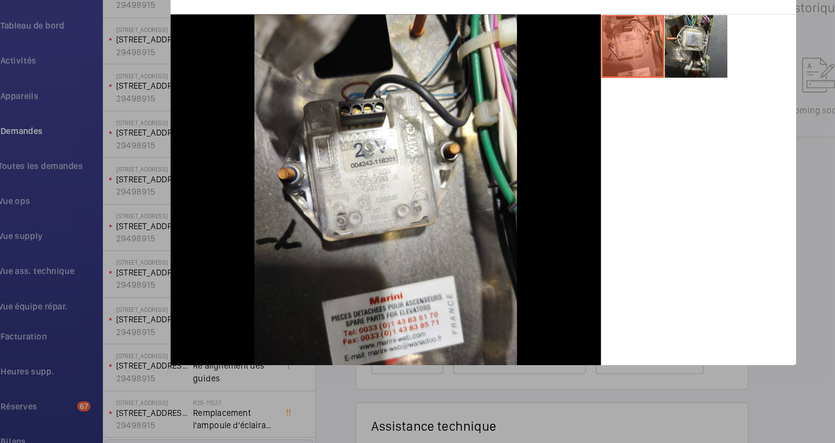
scroll to position [0, 0]
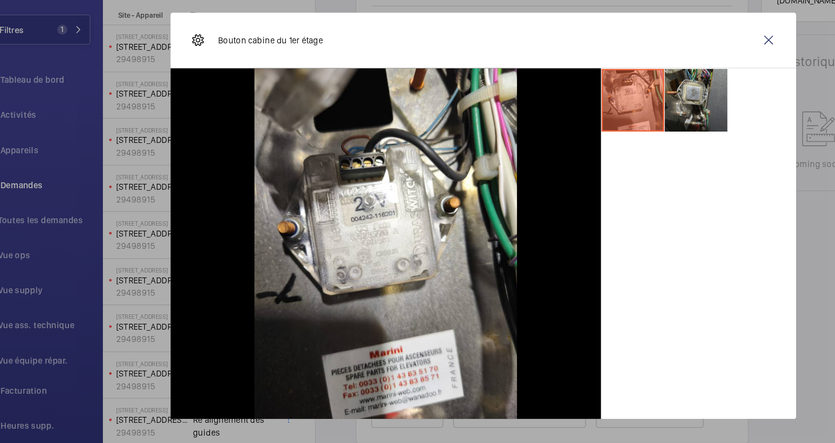
click at [591, 138] on li at bounding box center [585, 130] width 49 height 49
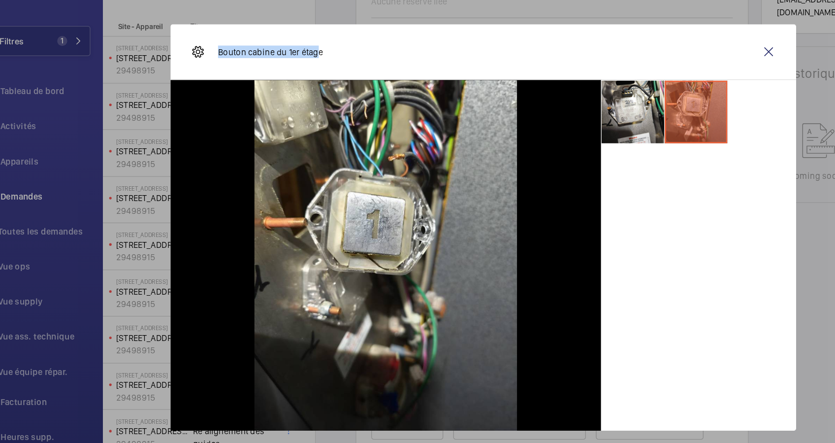
drag, startPoint x: 282, startPoint y: 87, endPoint x: 204, endPoint y: 87, distance: 77.8
click at [204, 87] on div "Bouton cabine du 1er étage" at bounding box center [239, 83] width 104 height 24
drag, startPoint x: 204, startPoint y: 87, endPoint x: 311, endPoint y: 91, distance: 107.5
click at [311, 91] on div "Bouton cabine du 1er étage" at bounding box center [417, 84] width 493 height 44
drag, startPoint x: 261, startPoint y: 85, endPoint x: 210, endPoint y: 85, distance: 50.2
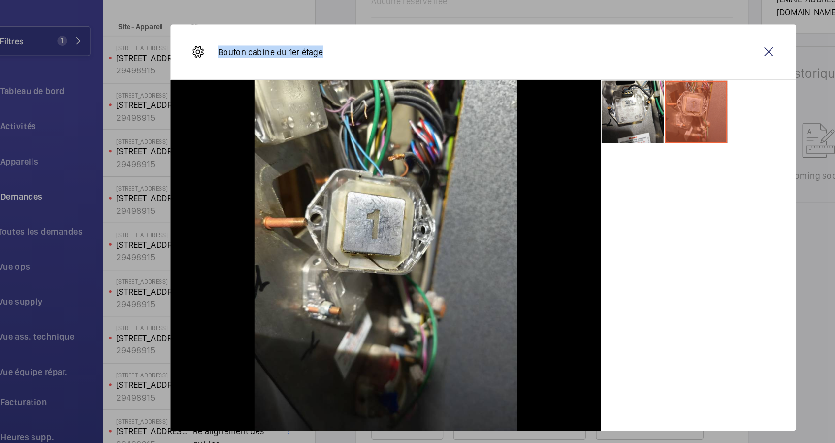
click at [210, 85] on div "Bouton cabine du 1er étage" at bounding box center [417, 84] width 493 height 44
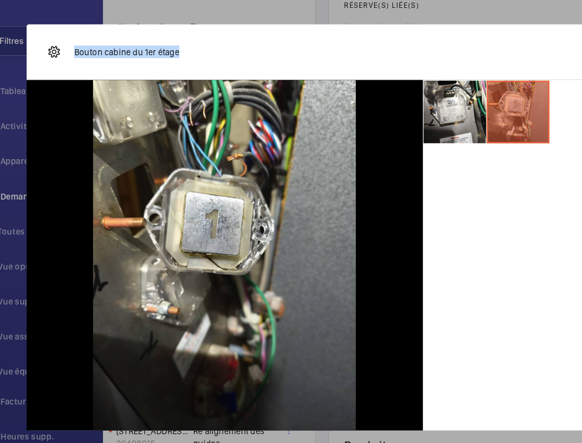
drag, startPoint x: 214, startPoint y: 84, endPoint x: 167, endPoint y: 82, distance: 46.8
copy p "Bouton cabine du 1er étage"
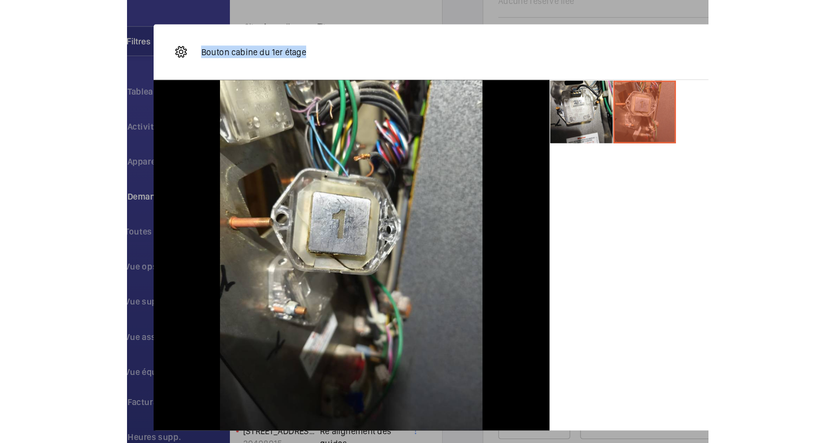
scroll to position [384, 0]
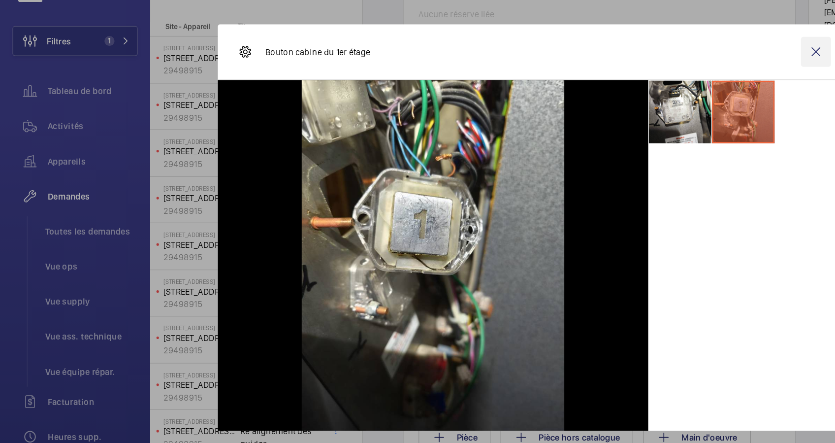
click at [647, 83] on wm-front-icon-button at bounding box center [643, 83] width 24 height 24
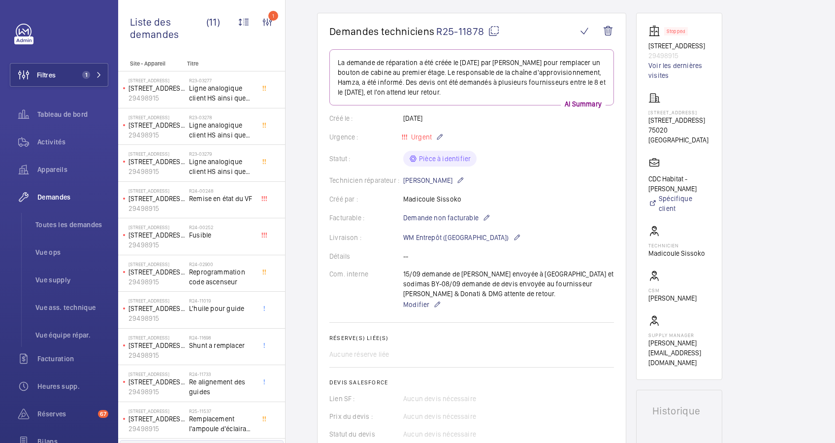
scroll to position [18, 0]
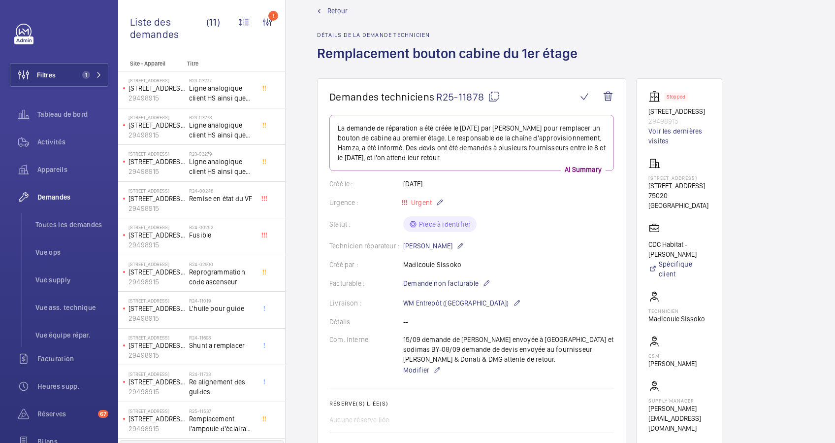
click at [491, 98] on mat-icon at bounding box center [494, 97] width 12 height 12
click at [695, 110] on p "[STREET_ADDRESS]" at bounding box center [680, 111] width 62 height 10
drag, startPoint x: 694, startPoint y: 115, endPoint x: 641, endPoint y: 110, distance: 53.0
click at [641, 110] on wm-front-card "Stopped 24 rue de la py 29498915 Voir les dernières visites 24 -26, rue de la P…" at bounding box center [679, 261] width 86 height 367
drag, startPoint x: 641, startPoint y: 110, endPoint x: 654, endPoint y: 110, distance: 13.3
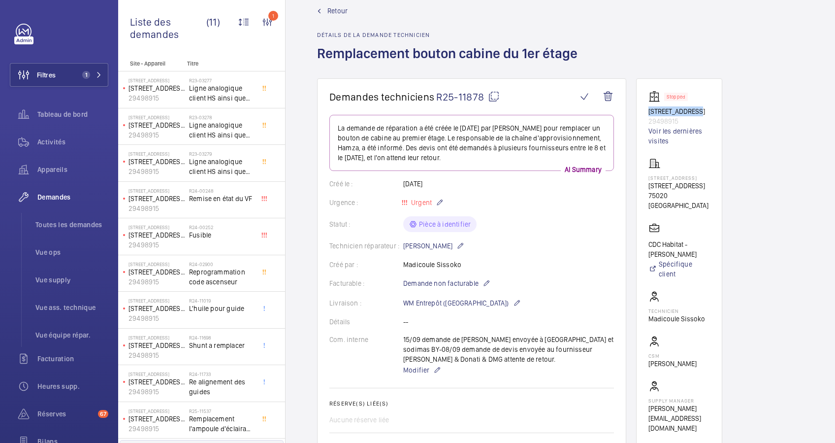
copy p "[STREET_ADDRESS]"
click at [63, 79] on button "Filtres 1" at bounding box center [59, 75] width 99 height 24
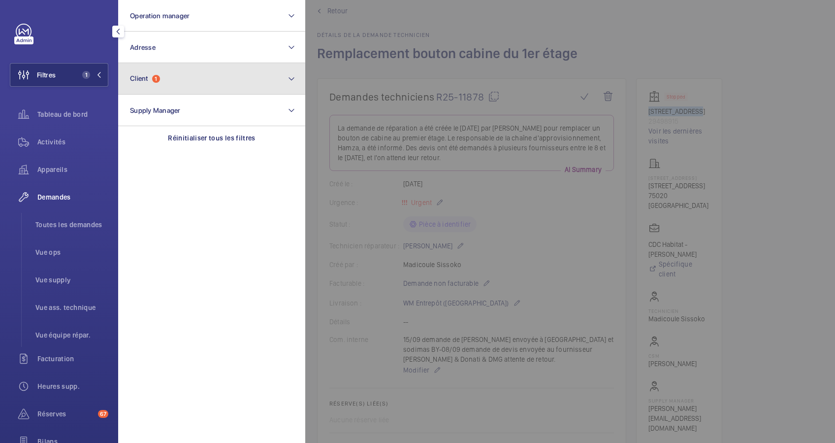
click at [171, 79] on button "Client 1" at bounding box center [211, 79] width 187 height 32
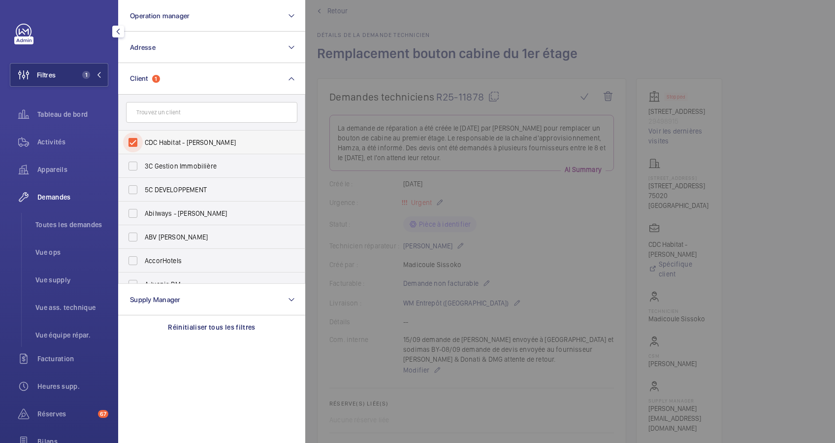
click at [135, 134] on input "CDC Habitat - [PERSON_NAME]" at bounding box center [133, 143] width 20 height 20
checkbox input "false"
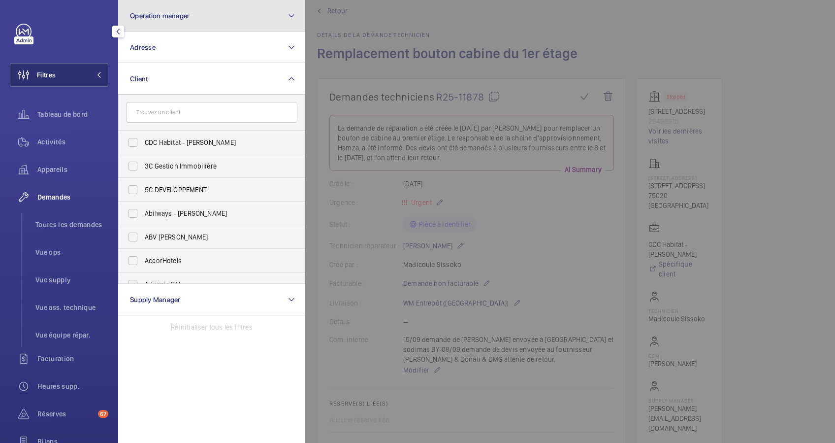
click at [219, 9] on button "Operation manager" at bounding box center [211, 16] width 187 height 32
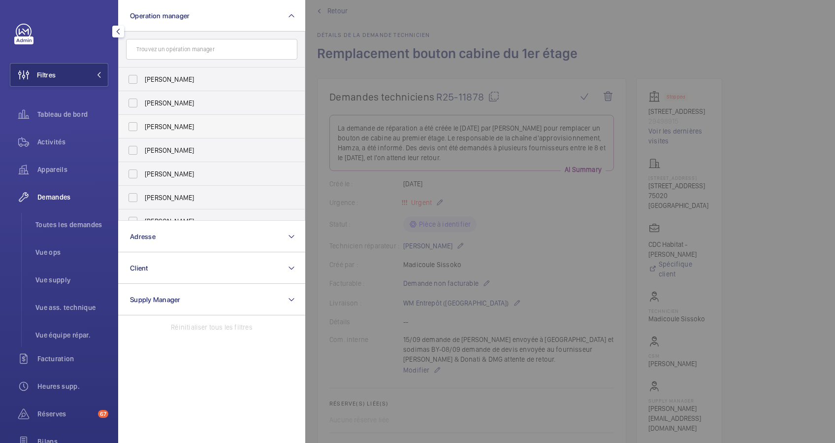
click at [159, 124] on span "[PERSON_NAME]" at bounding box center [212, 127] width 135 height 10
click at [143, 124] on input "[PERSON_NAME]" at bounding box center [133, 127] width 20 height 20
checkbox input "true"
click at [59, 141] on span "Activités" at bounding box center [72, 142] width 71 height 10
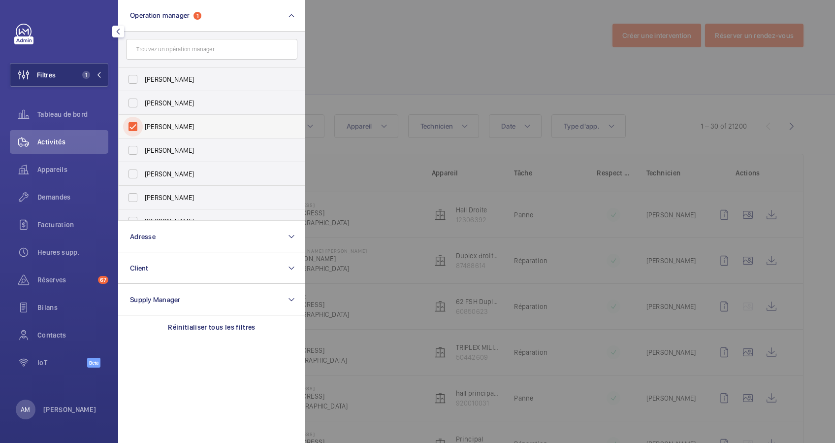
click at [131, 127] on input "[PERSON_NAME]" at bounding box center [133, 127] width 20 height 20
checkbox input "false"
click at [132, 79] on input "[PERSON_NAME]" at bounding box center [133, 79] width 20 height 20
checkbox input "true"
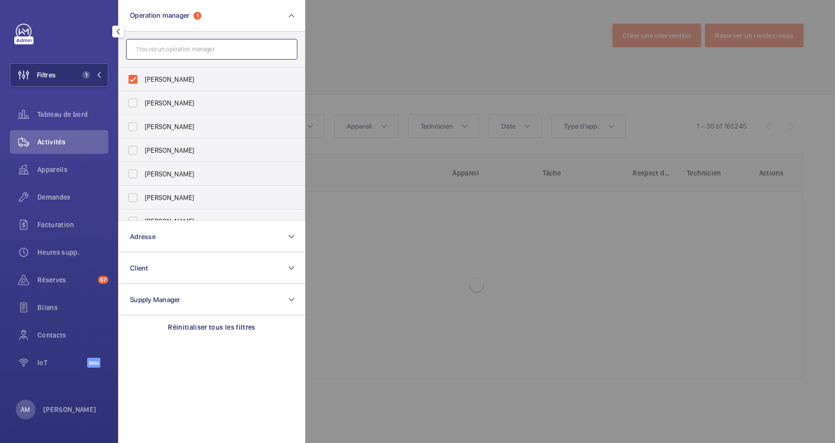
click at [169, 49] on input "text" at bounding box center [211, 49] width 171 height 21
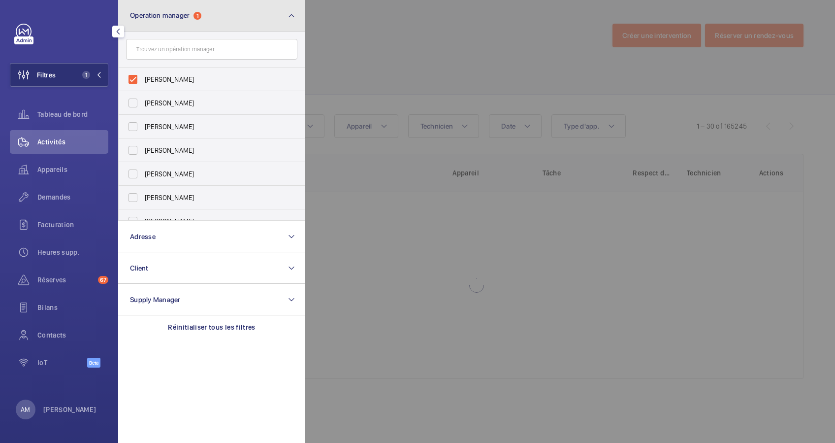
click at [273, 21] on button "Operation manager 1" at bounding box center [211, 16] width 187 height 32
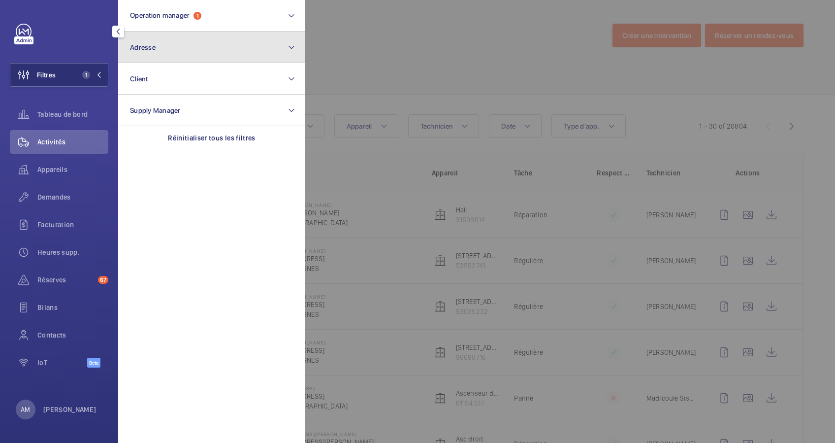
click at [239, 47] on button "Adresse" at bounding box center [211, 48] width 187 height 32
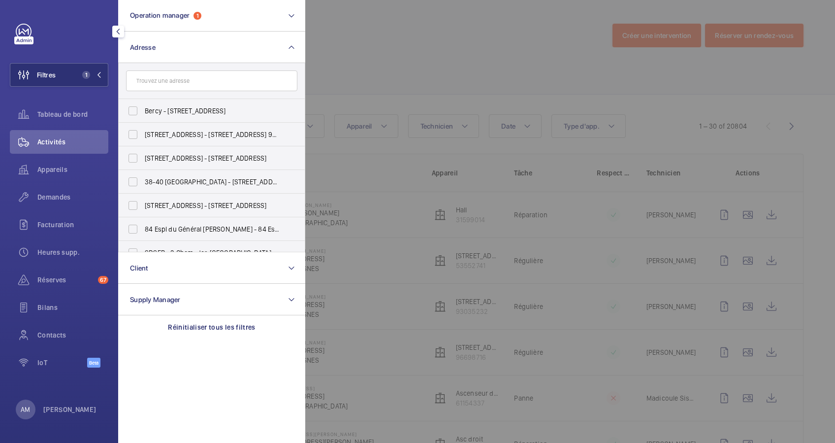
click at [193, 80] on input "text" at bounding box center [211, 80] width 171 height 21
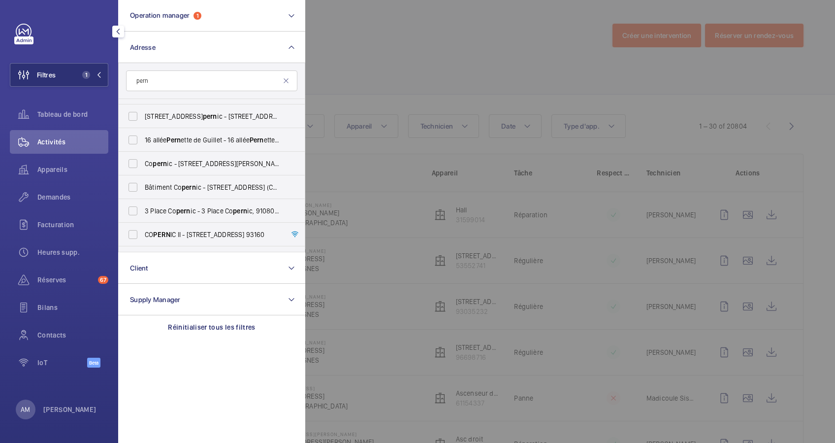
scroll to position [131, 0]
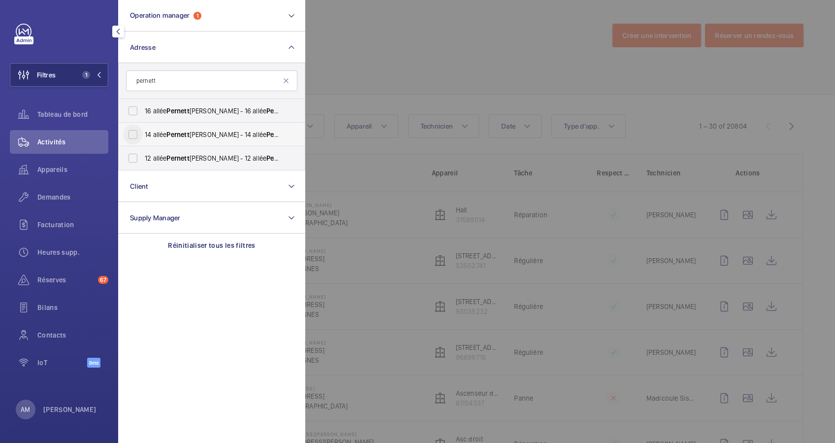
type input "pernett"
click at [133, 129] on input "[STREET_ADDRESS] e de Guillet - [STREET_ADDRESS][PERSON_NAME]" at bounding box center [133, 135] width 20 height 20
checkbox input "true"
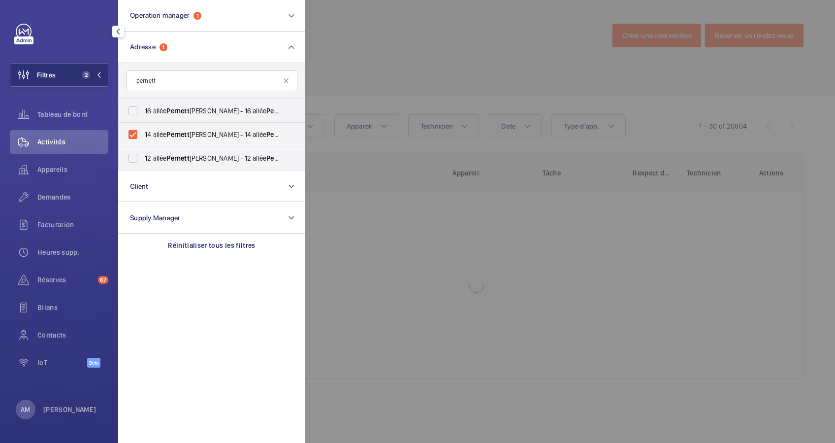
click at [487, 51] on div at bounding box center [722, 221] width 835 height 443
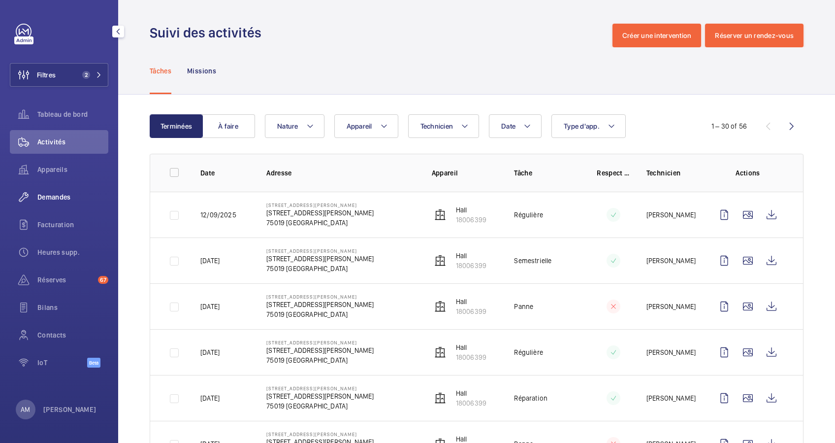
click at [63, 200] on span "Demandes" at bounding box center [72, 197] width 71 height 10
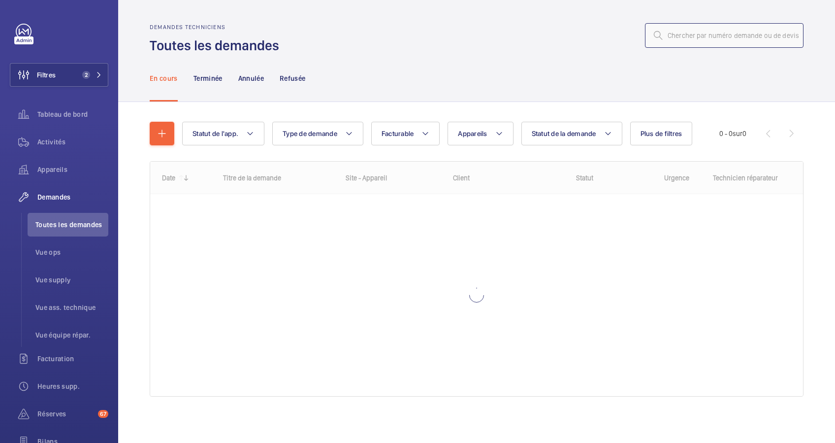
click at [688, 43] on input "text" at bounding box center [724, 35] width 159 height 25
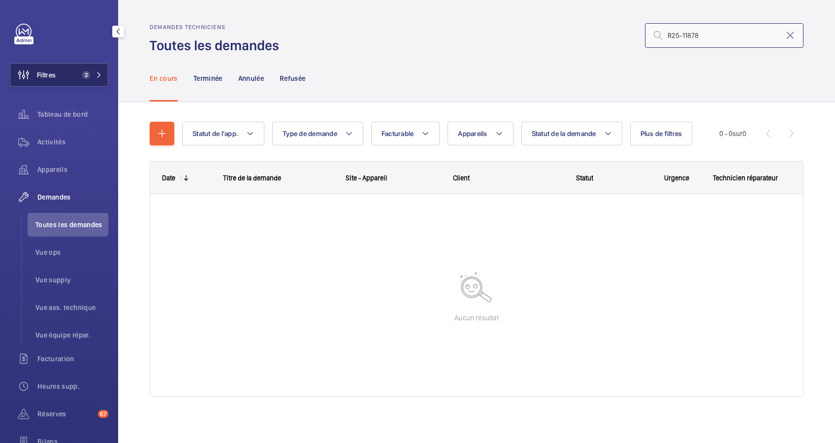
type input "R25-11878"
click at [63, 68] on button "Filtres 2" at bounding box center [59, 75] width 99 height 24
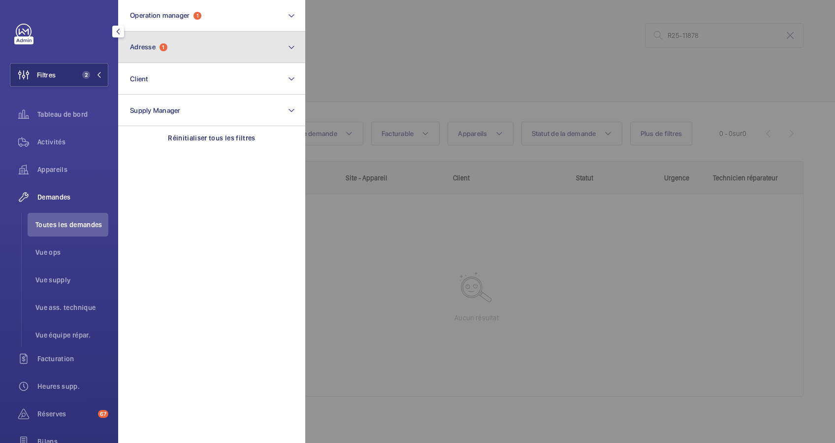
click at [169, 58] on button "Adresse 1" at bounding box center [211, 48] width 187 height 32
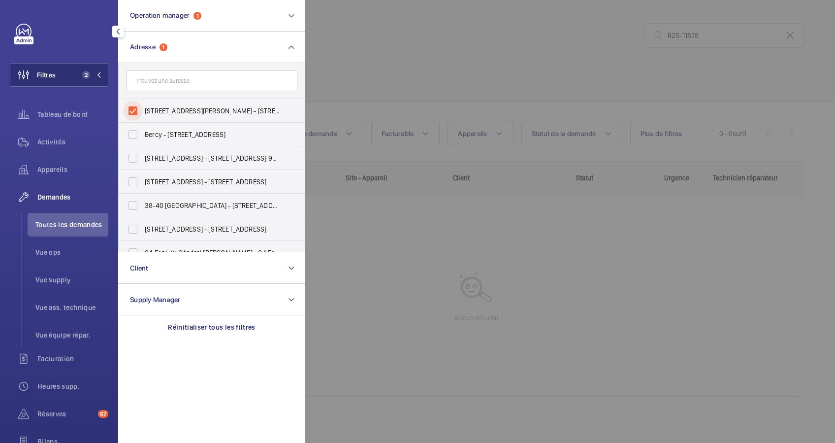
drag, startPoint x: 128, startPoint y: 105, endPoint x: 149, endPoint y: 93, distance: 24.3
click at [128, 105] on input "[STREET_ADDRESS][PERSON_NAME] - [STREET_ADDRESS][PERSON_NAME]" at bounding box center [133, 111] width 20 height 20
checkbox input "false"
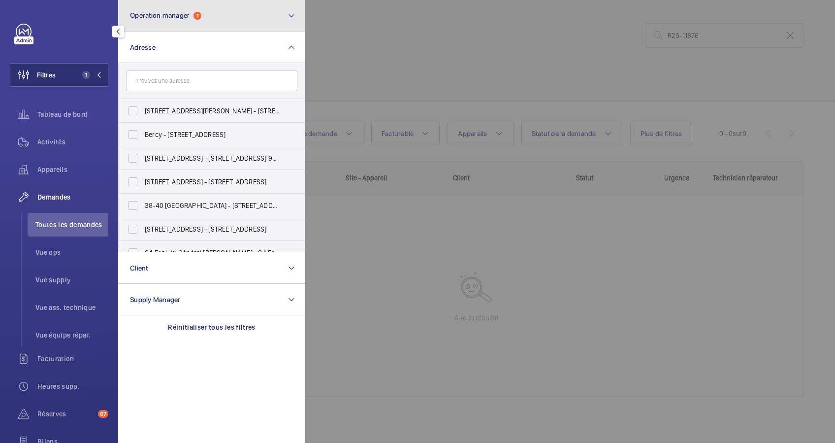
click at [223, 28] on button "Operation manager 1" at bounding box center [211, 16] width 187 height 32
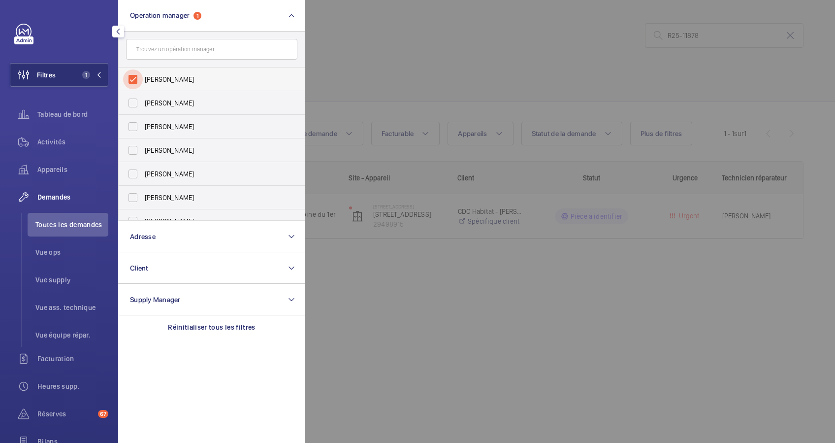
click at [135, 73] on input "[PERSON_NAME]" at bounding box center [133, 79] width 20 height 20
checkbox input "false"
click at [505, 31] on div at bounding box center [722, 221] width 835 height 443
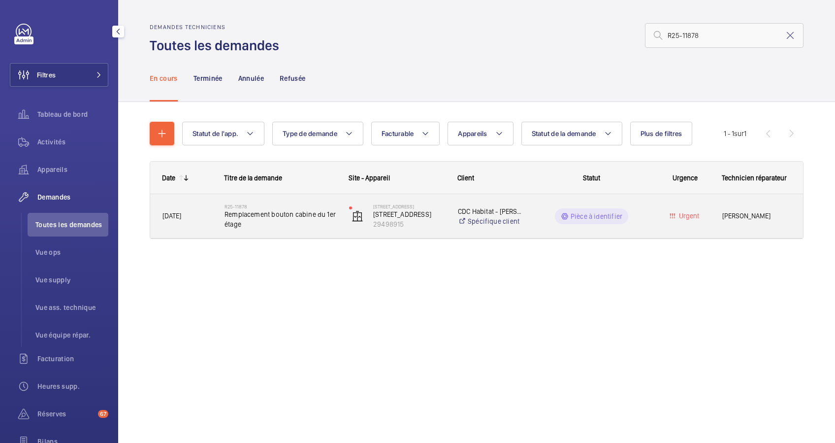
click at [268, 214] on span "Remplacement bouton cabine du 1er étage" at bounding box center [281, 219] width 112 height 20
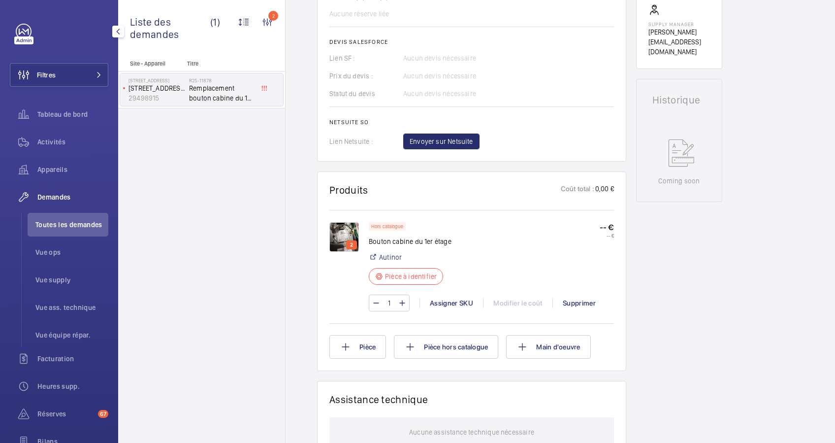
scroll to position [423, 0]
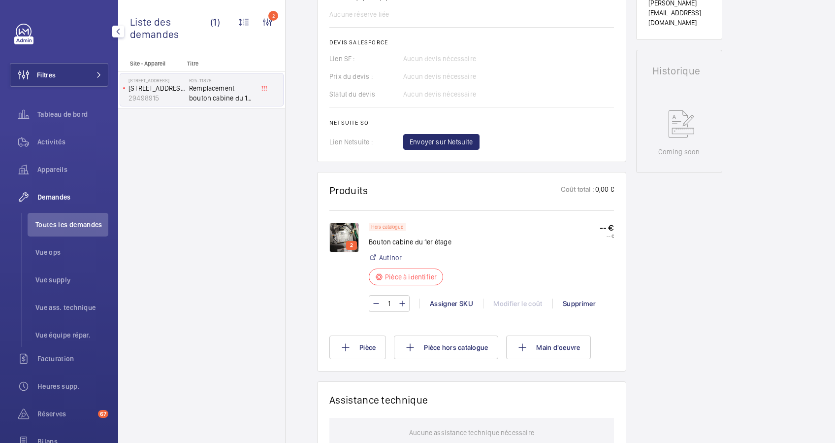
click at [339, 237] on img at bounding box center [345, 238] width 30 height 30
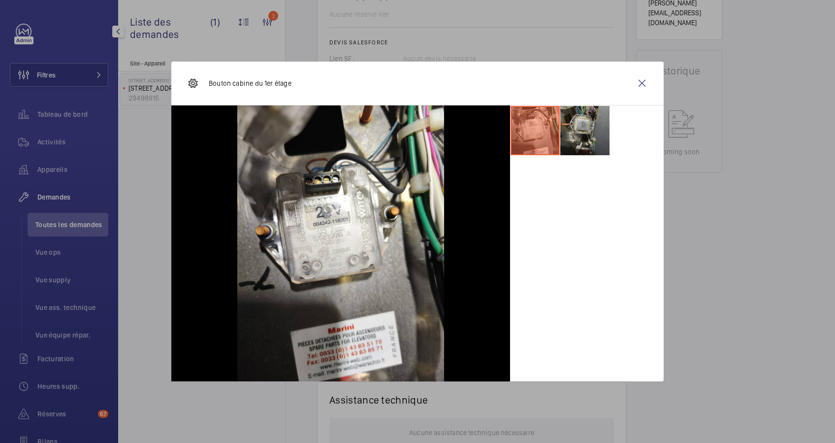
click at [591, 136] on li at bounding box center [585, 130] width 49 height 49
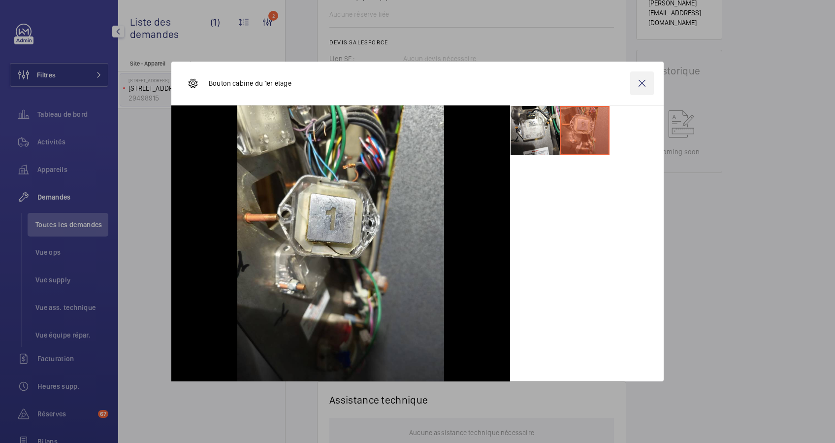
click at [638, 83] on wm-front-icon-button at bounding box center [643, 83] width 24 height 24
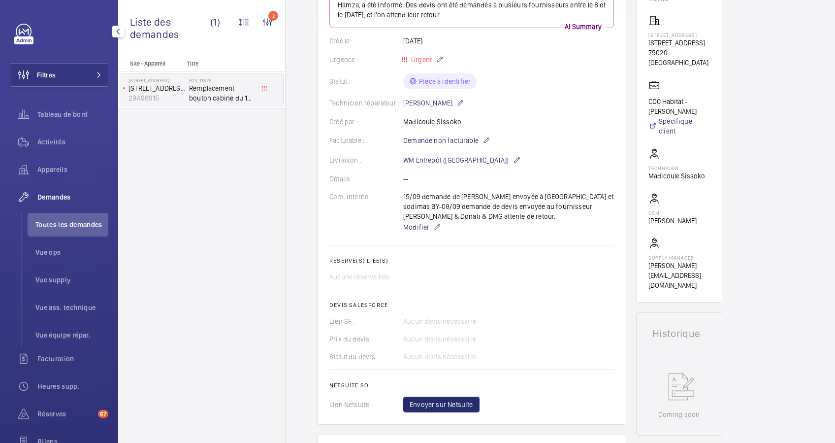
scroll to position [0, 0]
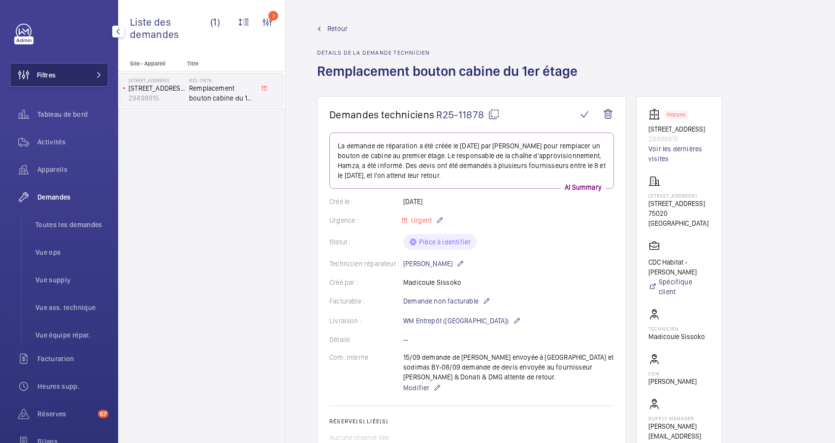
click at [93, 73] on span at bounding box center [96, 75] width 12 height 6
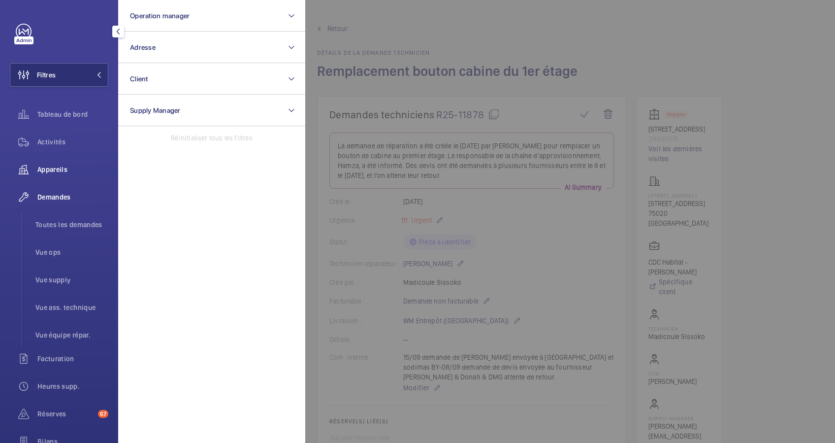
drag, startPoint x: 58, startPoint y: 141, endPoint x: 59, endPoint y: 168, distance: 26.6
click at [60, 139] on span "Activités" at bounding box center [72, 142] width 71 height 10
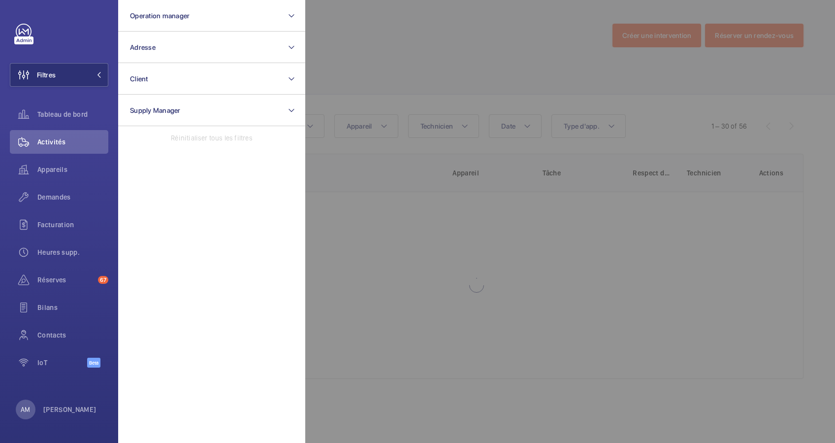
drag, startPoint x: 59, startPoint y: 168, endPoint x: 479, endPoint y: 84, distance: 429.0
click at [66, 163] on div "Appareils" at bounding box center [59, 170] width 99 height 24
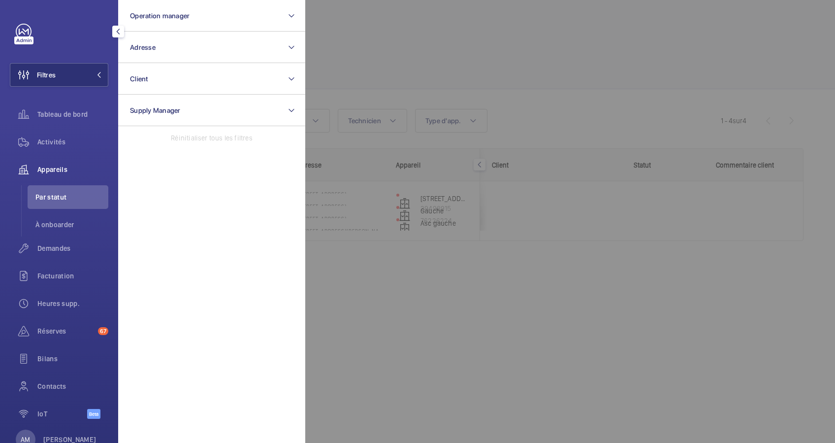
click at [549, 58] on div at bounding box center [722, 221] width 835 height 443
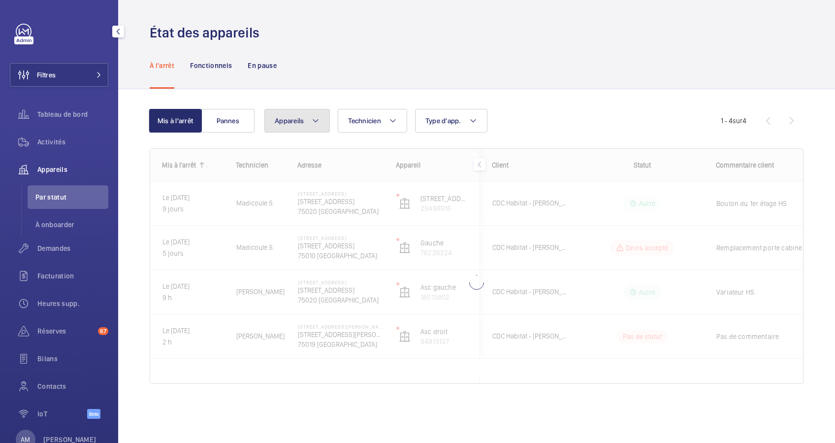
click at [323, 116] on button "Appareils" at bounding box center [298, 121] width 66 height 24
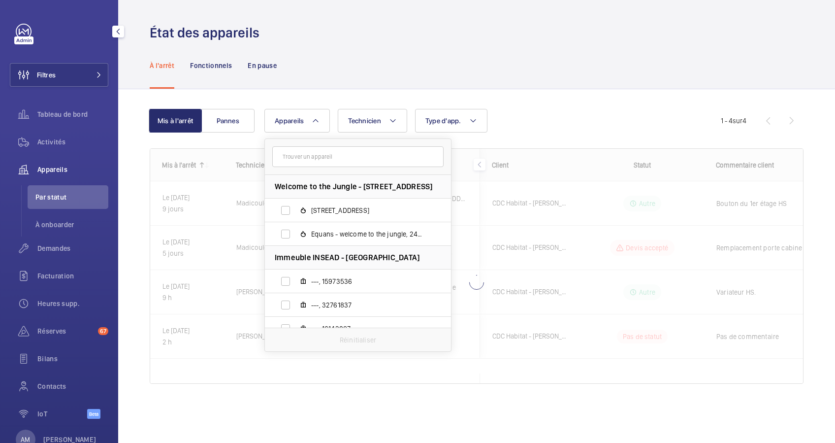
click at [304, 152] on input "text" at bounding box center [357, 156] width 171 height 21
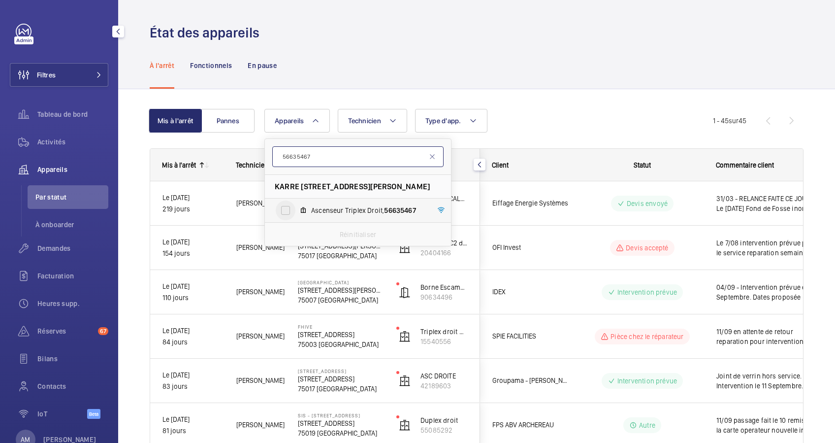
type input "56635467"
click at [290, 206] on input "Ascenseur Triplex Droit, 56635467" at bounding box center [286, 210] width 20 height 20
checkbox input "true"
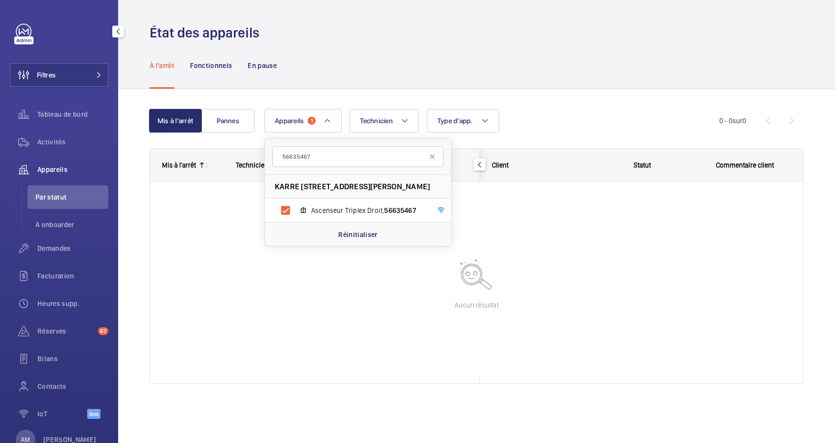
click at [373, 79] on div "À l'arrêt Fonctionnels En pause" at bounding box center [477, 65] width 654 height 47
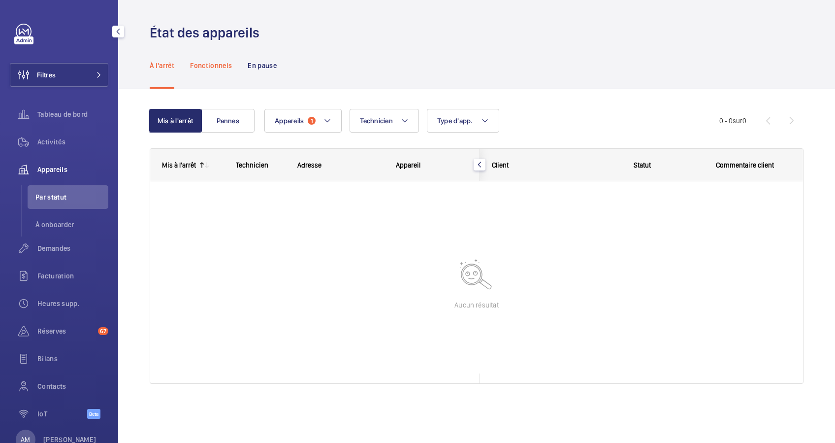
click at [211, 63] on p "Fonctionnels" at bounding box center [211, 66] width 42 height 10
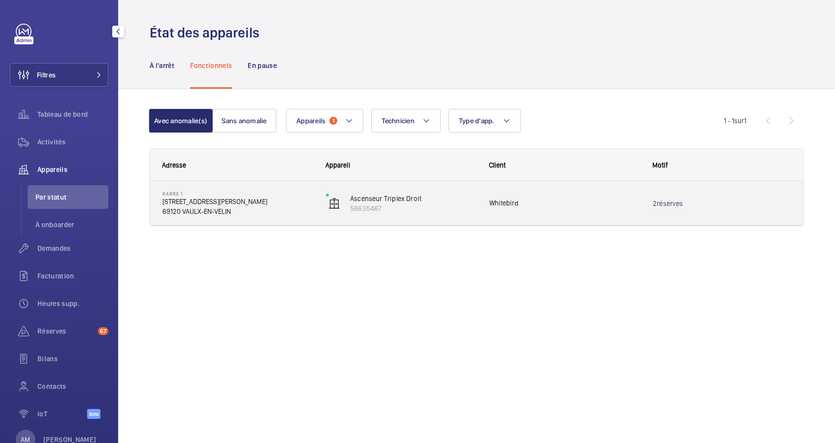
click at [226, 204] on p "[STREET_ADDRESS][PERSON_NAME]" at bounding box center [238, 202] width 151 height 10
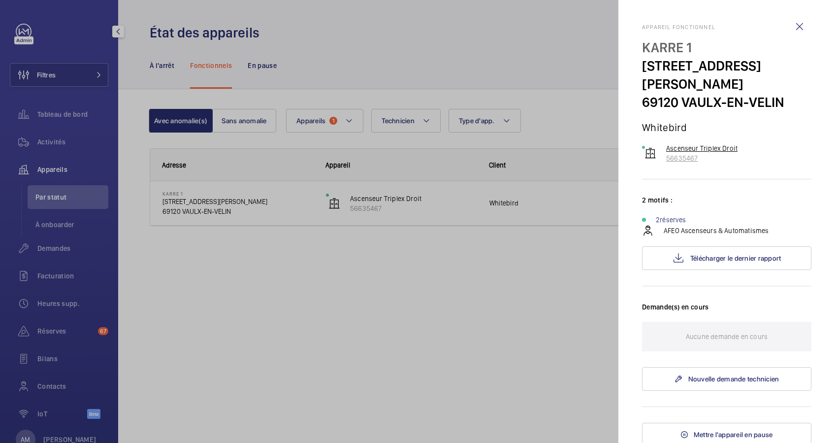
drag, startPoint x: 712, startPoint y: 161, endPoint x: 659, endPoint y: 151, distance: 54.6
click at [659, 151] on wm-front-device-cell "Ascenseur Triplex Droit 56635467" at bounding box center [690, 153] width 96 height 20
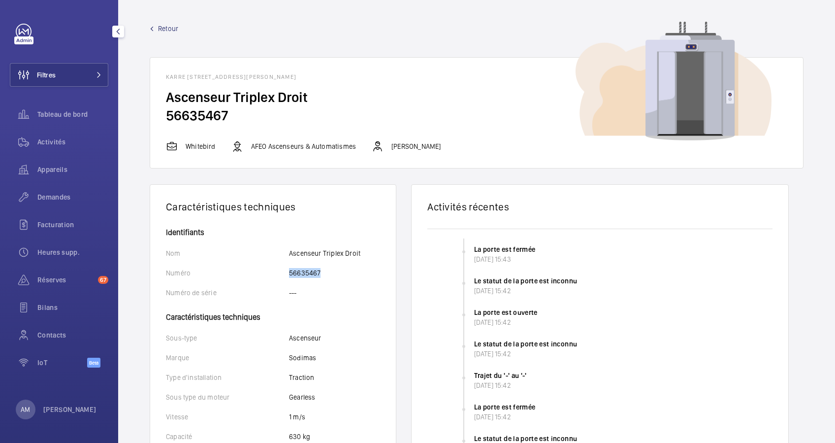
drag, startPoint x: 278, startPoint y: 271, endPoint x: 328, endPoint y: 271, distance: 49.8
click at [328, 271] on div "Numéro 56635467" at bounding box center [273, 273] width 214 height 10
drag, startPoint x: 328, startPoint y: 271, endPoint x: 320, endPoint y: 271, distance: 8.4
copy div "Numéro 56635467"
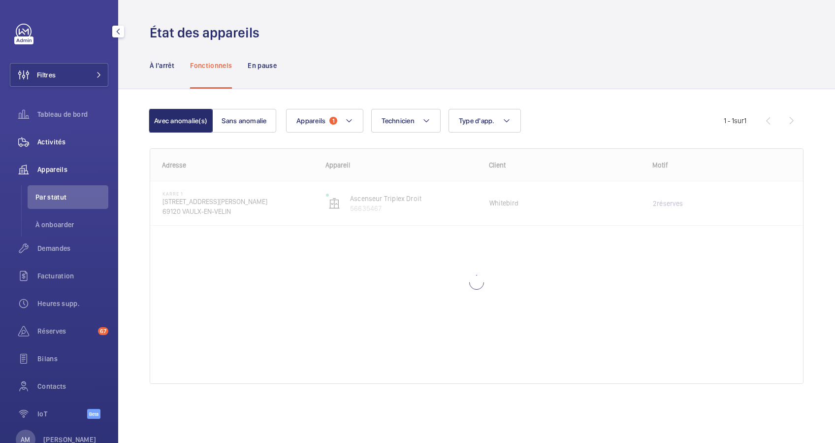
click at [52, 137] on span "Activités" at bounding box center [72, 142] width 71 height 10
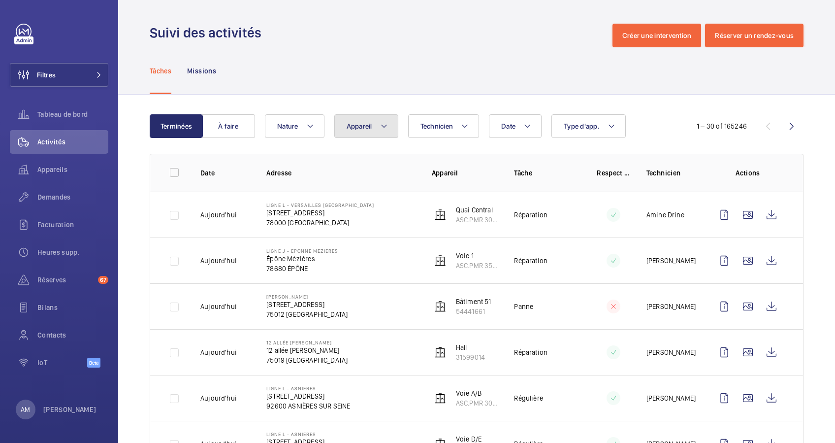
click at [380, 130] on mat-icon at bounding box center [384, 126] width 8 height 12
click at [351, 162] on input "56635467" at bounding box center [427, 163] width 171 height 21
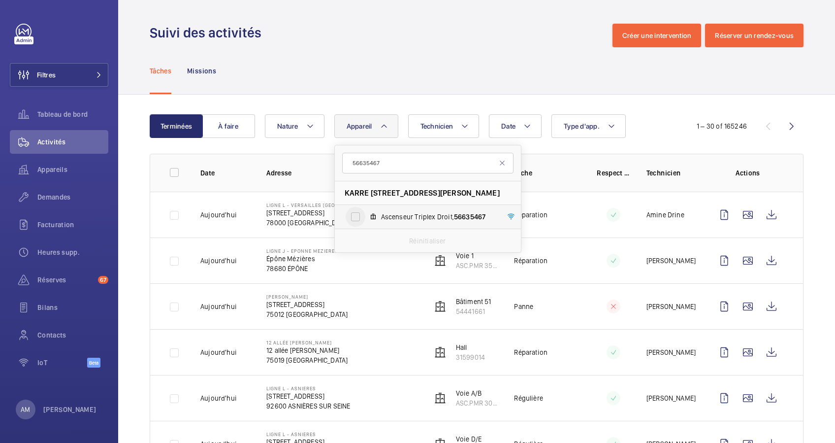
type input "56635467"
click at [355, 214] on input "Ascenseur Triplex Droit, 56635467" at bounding box center [356, 217] width 20 height 20
checkbox input "true"
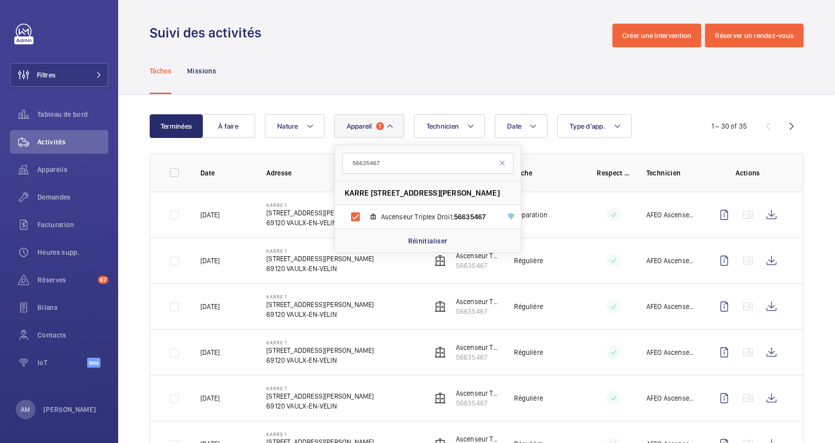
click at [256, 223] on td "KARRE [STREET_ADDRESS][PERSON_NAME]" at bounding box center [333, 215] width 165 height 46
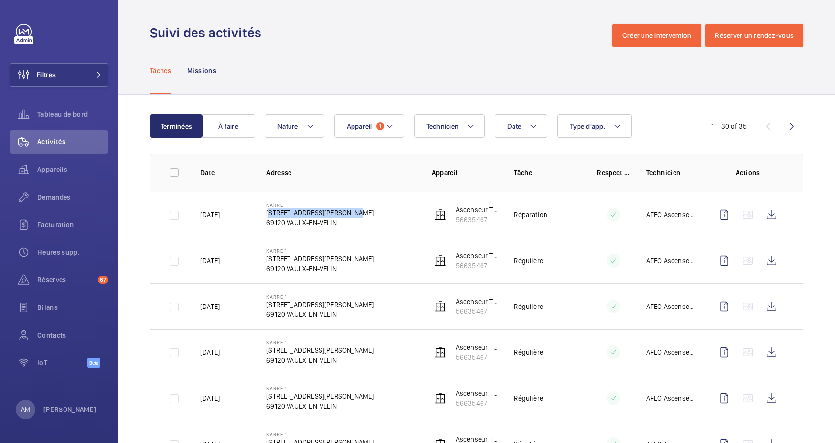
drag, startPoint x: 258, startPoint y: 213, endPoint x: 356, endPoint y: 213, distance: 97.5
click at [356, 213] on td "KARRE [STREET_ADDRESS][PERSON_NAME]" at bounding box center [333, 215] width 165 height 46
drag, startPoint x: 356, startPoint y: 213, endPoint x: 347, endPoint y: 213, distance: 8.9
copy p "[STREET_ADDRESS][PERSON_NAME]"
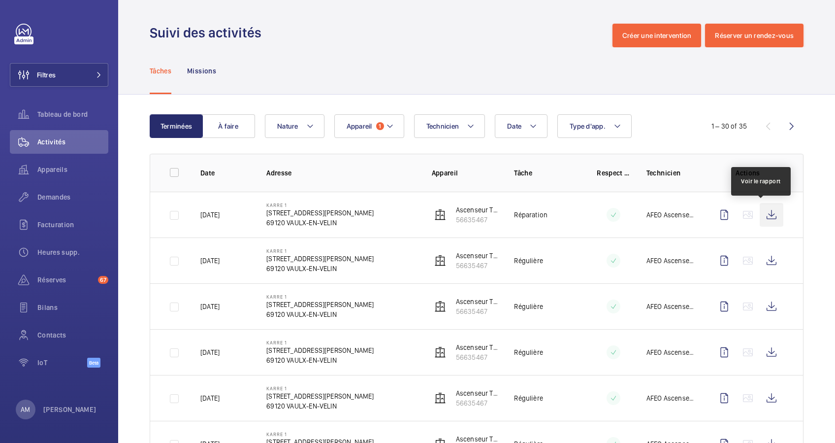
click at [760, 215] on wm-front-icon-button at bounding box center [772, 215] width 24 height 24
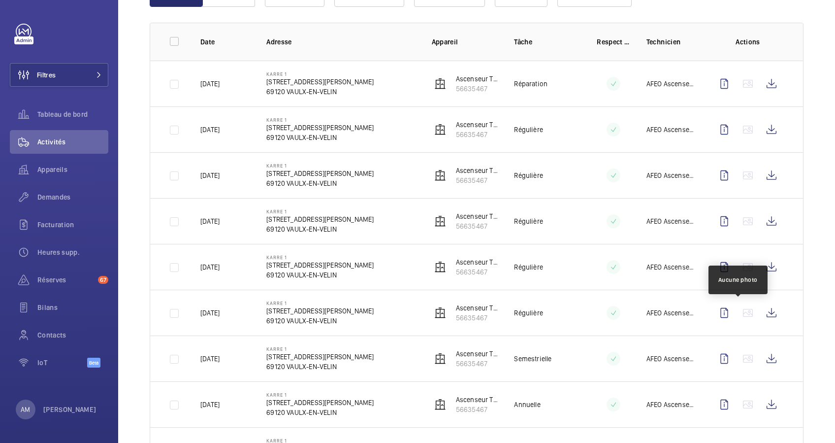
scroll to position [197, 0]
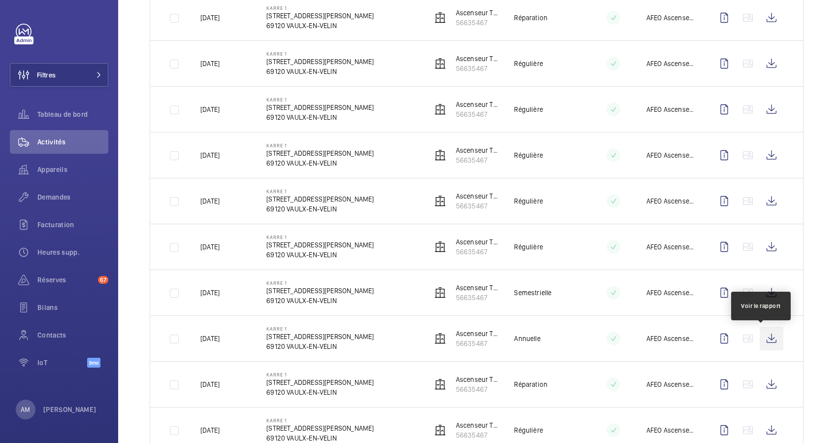
click at [762, 335] on wm-front-icon-button at bounding box center [772, 339] width 24 height 24
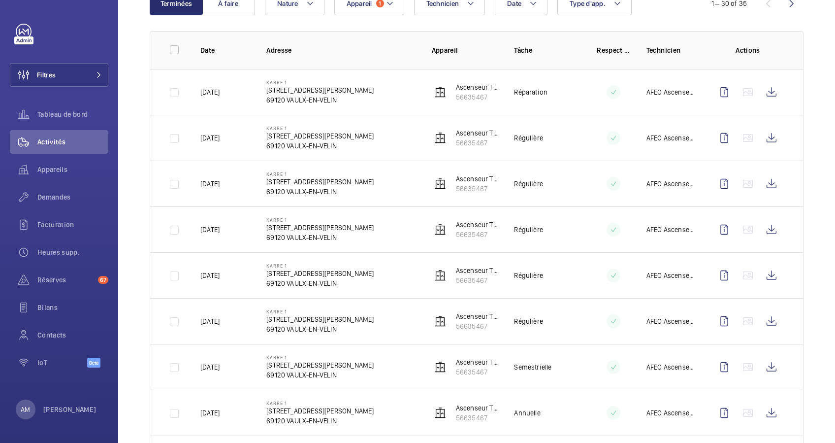
scroll to position [66, 0]
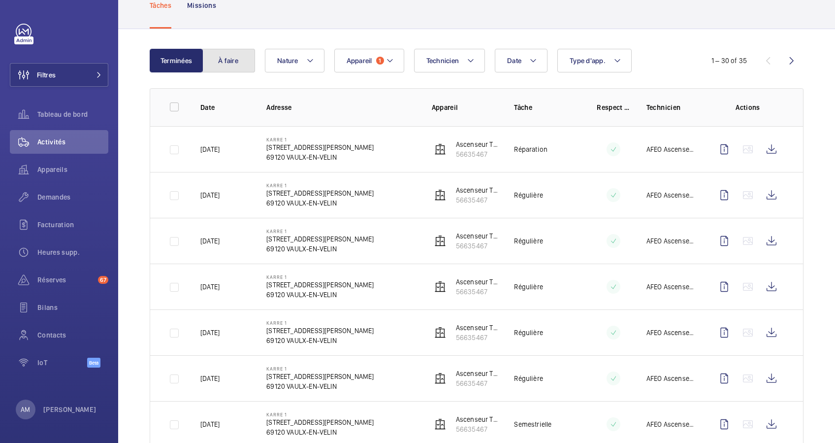
click at [222, 55] on button "À faire" at bounding box center [228, 61] width 53 height 24
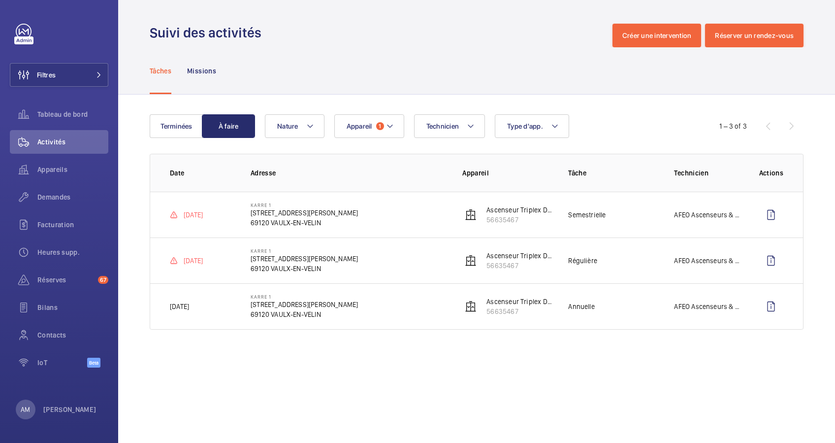
drag, startPoint x: 248, startPoint y: 212, endPoint x: 343, endPoint y: 226, distance: 95.5
click at [343, 226] on td "KARRE [STREET_ADDRESS][PERSON_NAME]" at bounding box center [341, 215] width 212 height 46
drag, startPoint x: 343, startPoint y: 226, endPoint x: 312, endPoint y: 221, distance: 30.9
copy div "[STREET_ADDRESS][PERSON_NAME]"
drag, startPoint x: 541, startPoint y: 221, endPoint x: 487, endPoint y: 209, distance: 55.6
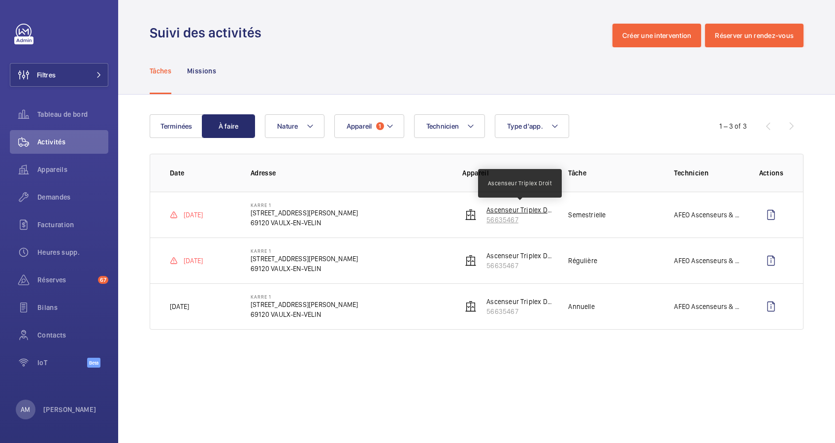
click at [487, 209] on div "Ascenseur Triplex Droit 56635467" at bounding box center [520, 215] width 66 height 20
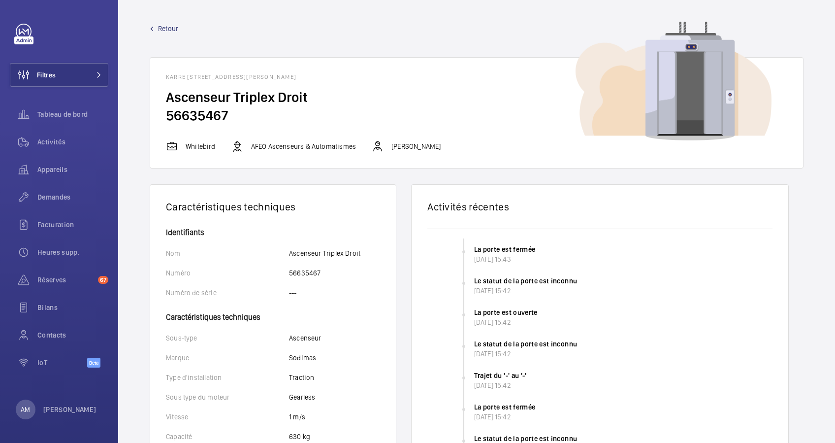
drag, startPoint x: 289, startPoint y: 117, endPoint x: 166, endPoint y: 105, distance: 123.7
click at [166, 105] on wm-front-card-body "Ascenseur Triplex Droit 56635467" at bounding box center [476, 114] width 653 height 52
copy wm-front-card-body "Ascenseur Triplex Droit 56635467"
